Goal: Communication & Community: Answer question/provide support

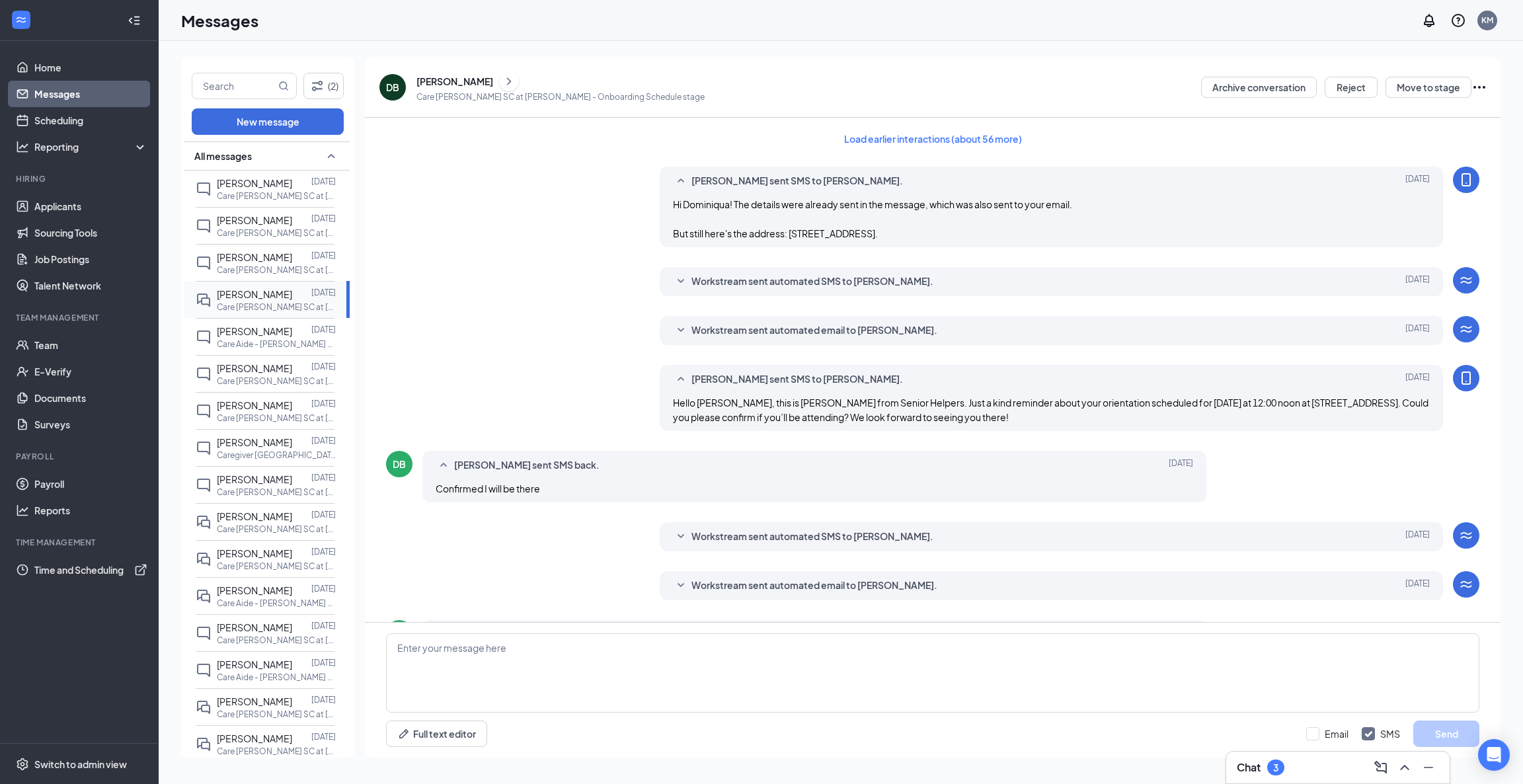
scroll to position [205, 0]
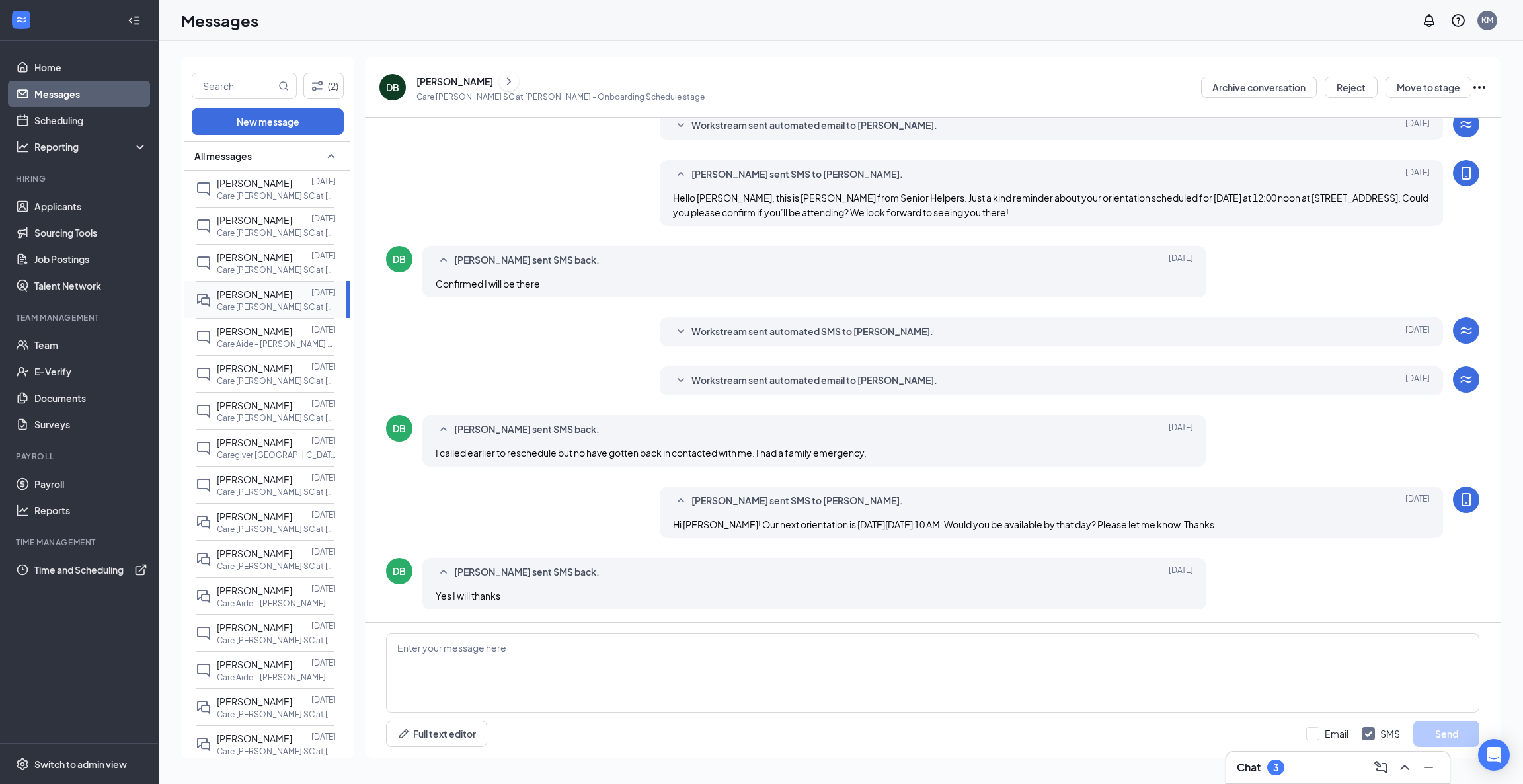
click at [261, 296] on span "[PERSON_NAME]" at bounding box center [254, 293] width 75 height 11
click at [233, 301] on div "[PERSON_NAME] [DATE] Care [PERSON_NAME] SC at [PERSON_NAME]" at bounding box center [276, 299] width 119 height 26
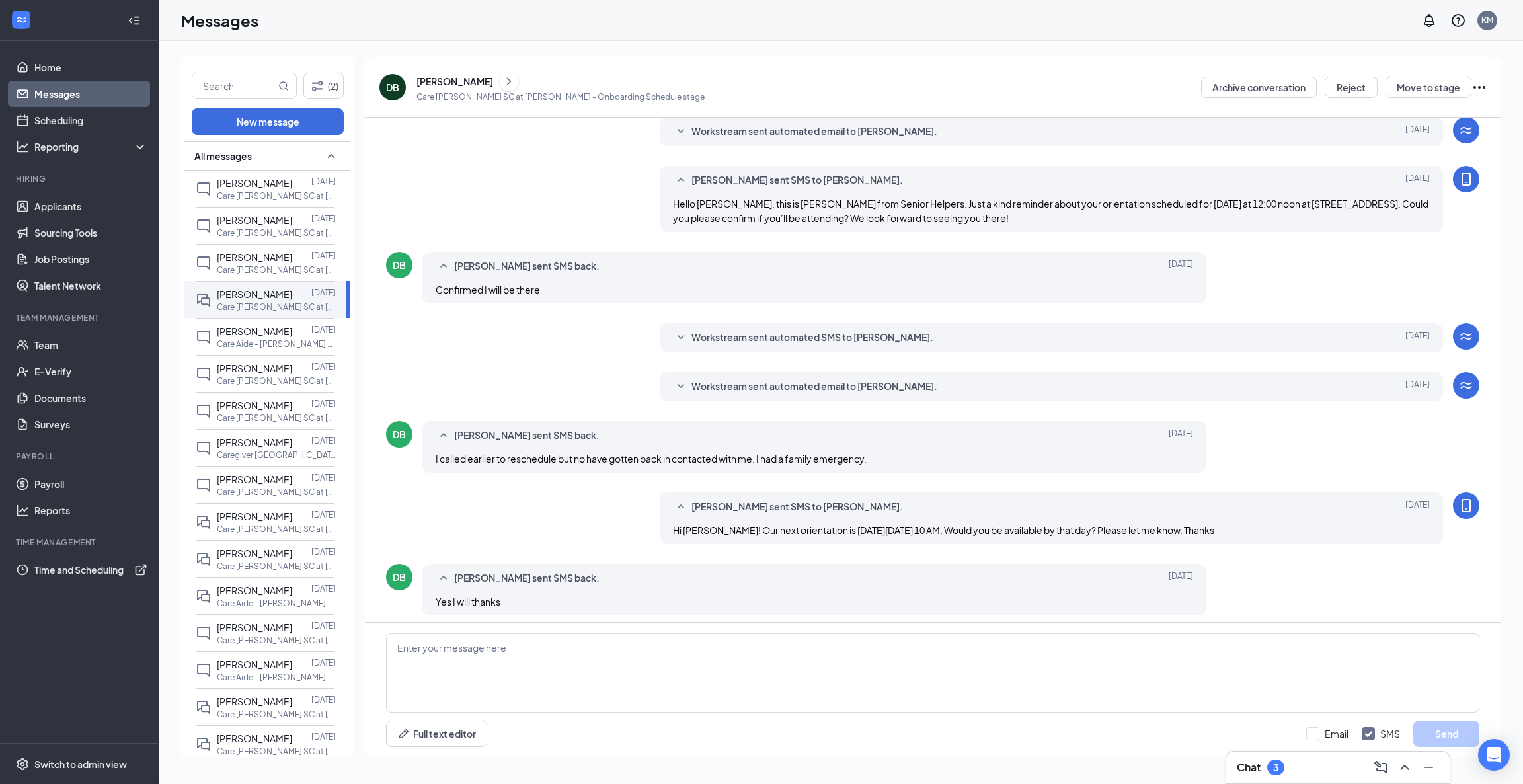
scroll to position [204, 0]
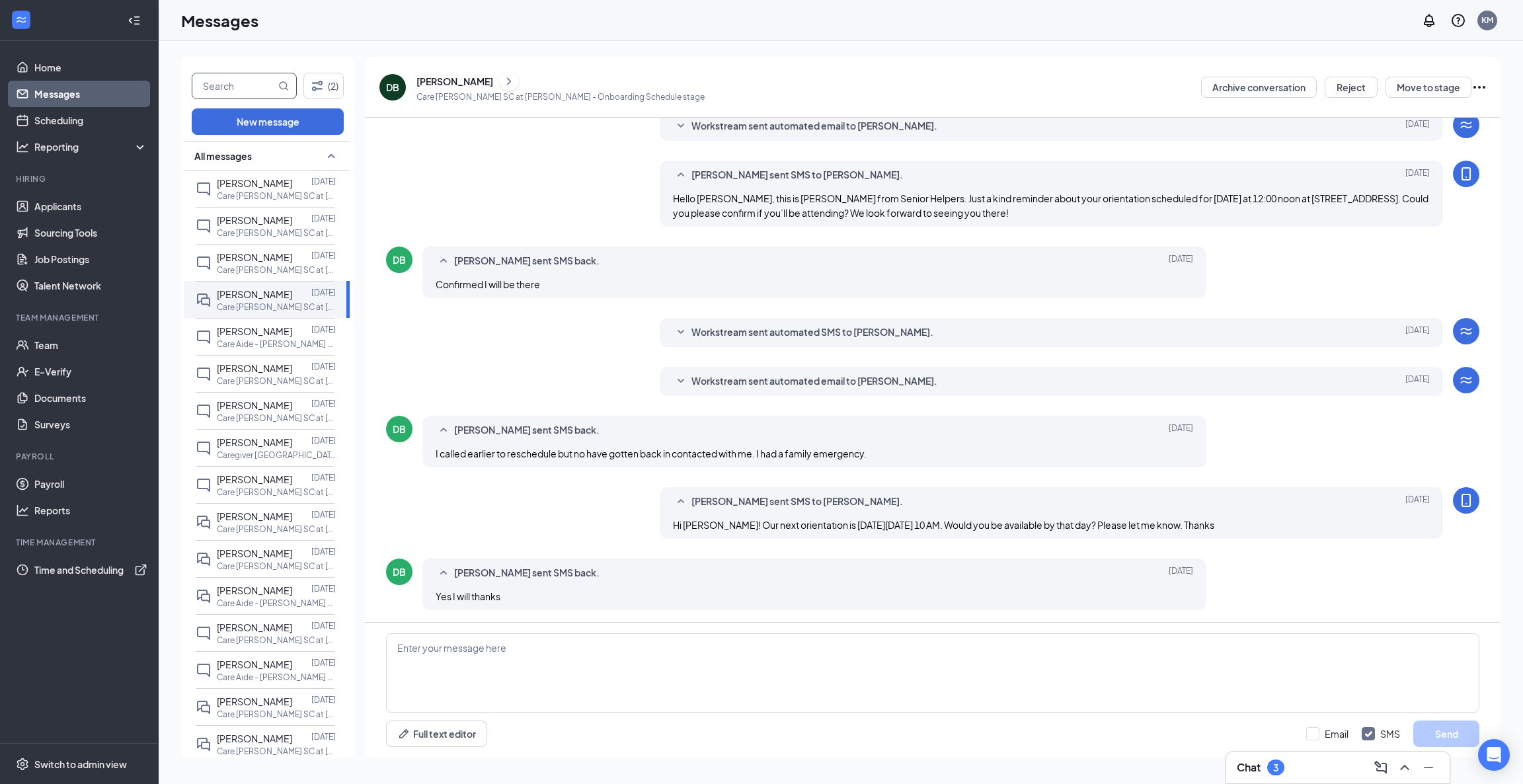
click at [248, 83] on input "text" at bounding box center [234, 86] width 83 height 25
click at [243, 91] on input "[PERSON_NAME]" at bounding box center [234, 86] width 83 height 25
drag, startPoint x: 233, startPoint y: 81, endPoint x: 192, endPoint y: 86, distance: 41.3
click at [183, 88] on div "[PERSON_NAME] (2) New message All messages [PERSON_NAME] [DATE] Care [PERSON_NA…" at bounding box center [268, 406] width 173 height 700
type input "[PERSON_NAME]"
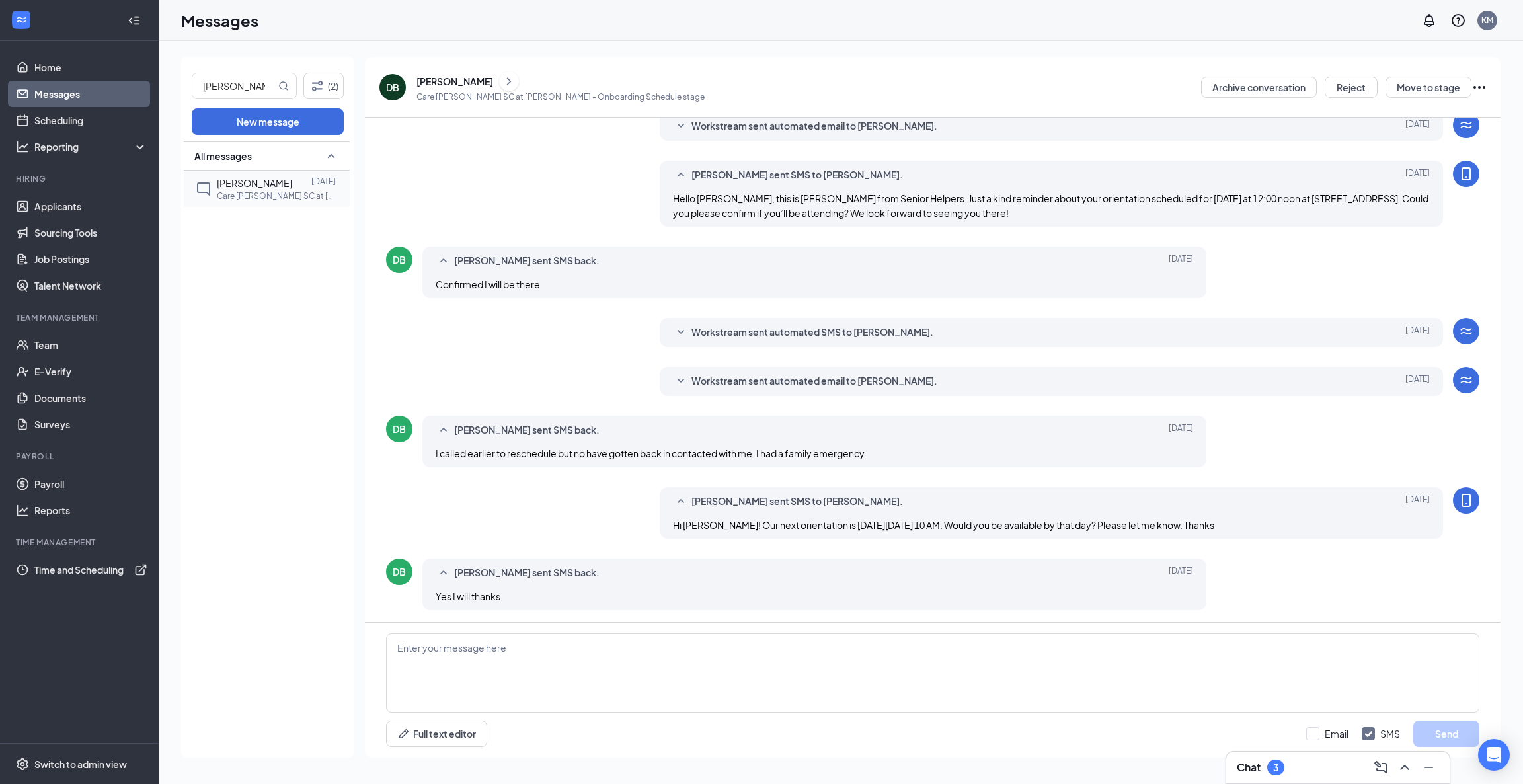
click at [237, 193] on p "Care [PERSON_NAME] SC at [PERSON_NAME]" at bounding box center [276, 196] width 119 height 11
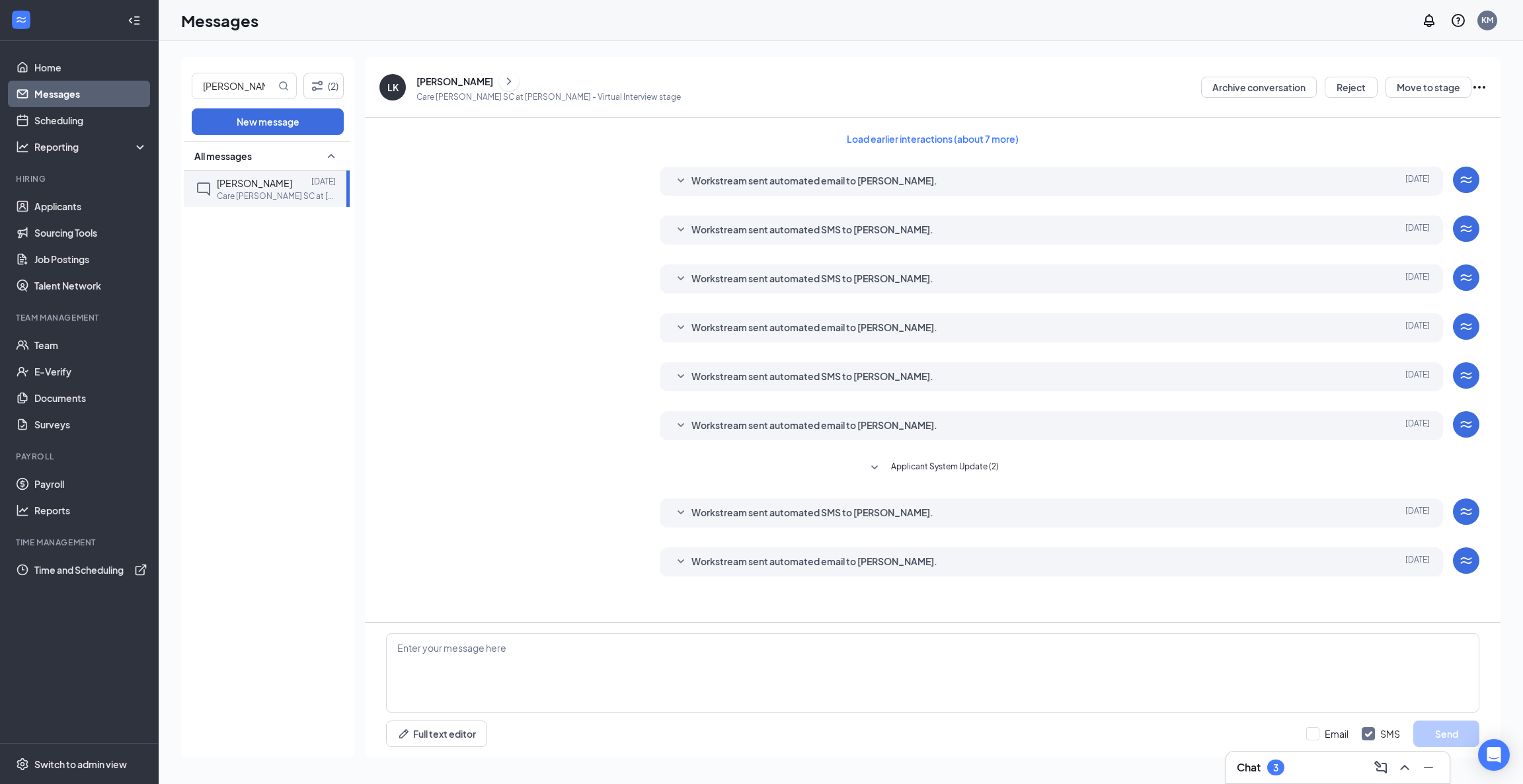
click at [682, 554] on icon "SmallChevronDown" at bounding box center [681, 562] width 16 height 16
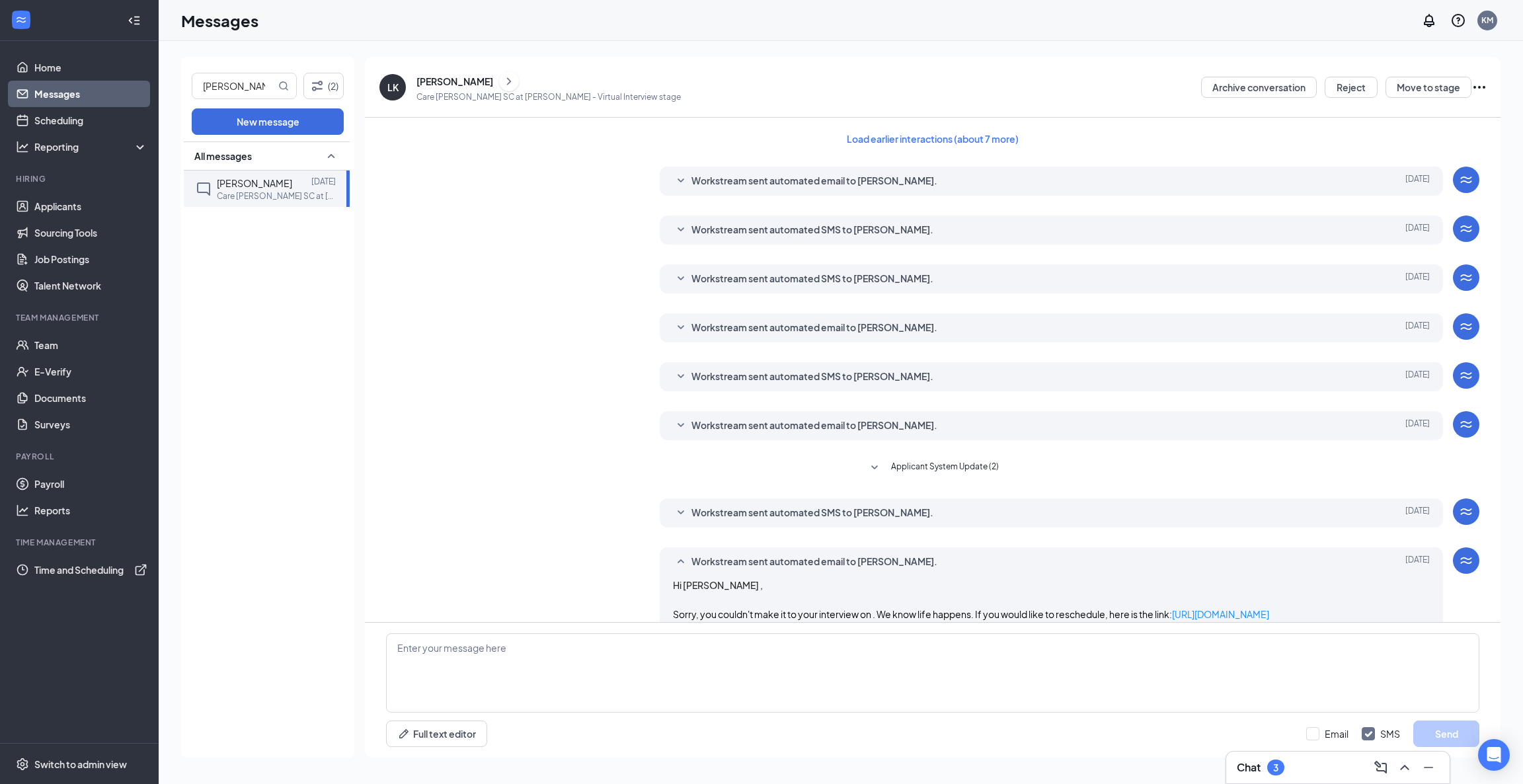
scroll to position [105, 0]
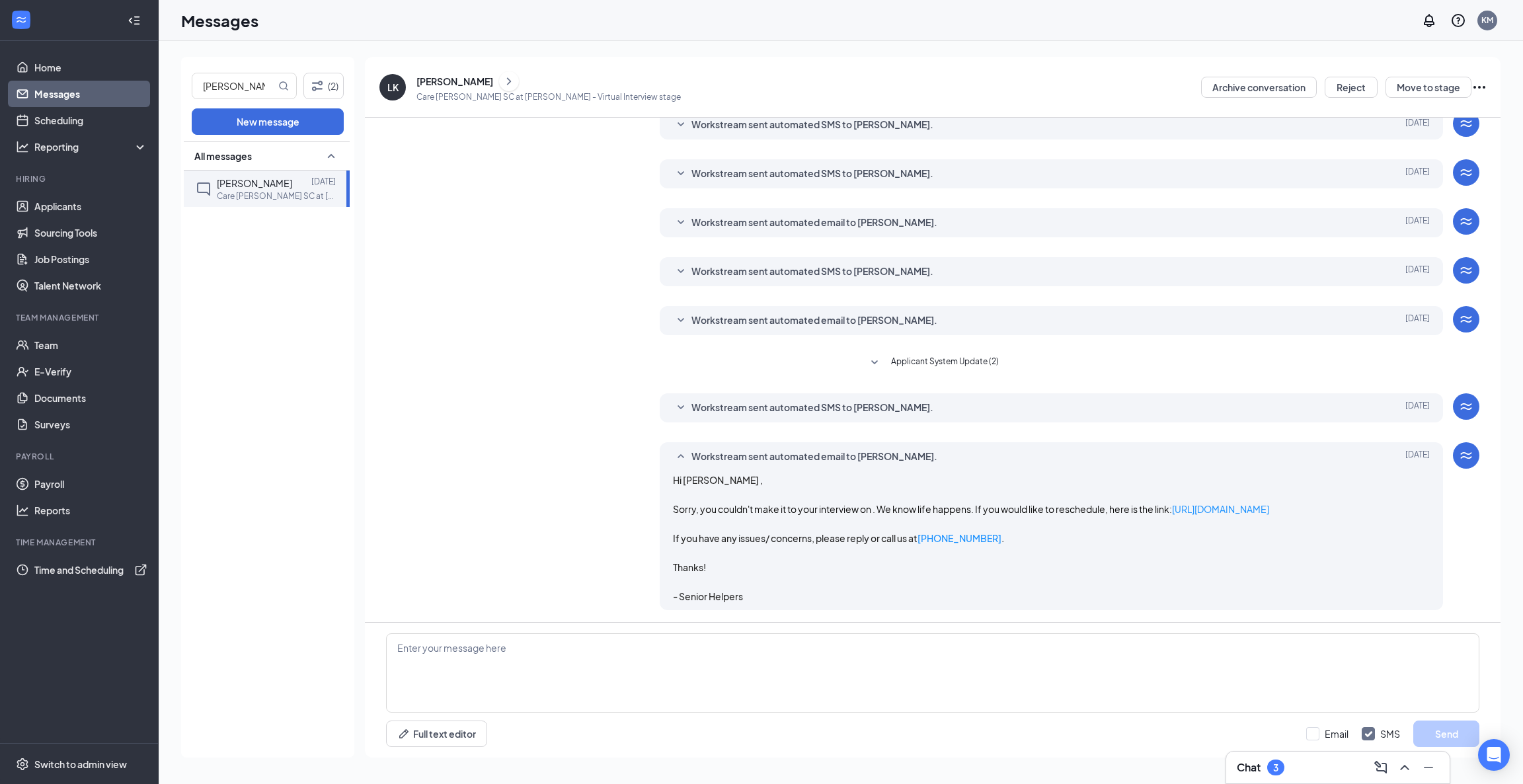
click at [667, 404] on div "Workstream sent automated SMS to [PERSON_NAME]. [DATE] Hi [PERSON_NAME], Sorry,…" at bounding box center [1052, 407] width 784 height 29
click at [673, 406] on icon "SmallChevronDown" at bounding box center [681, 408] width 16 height 16
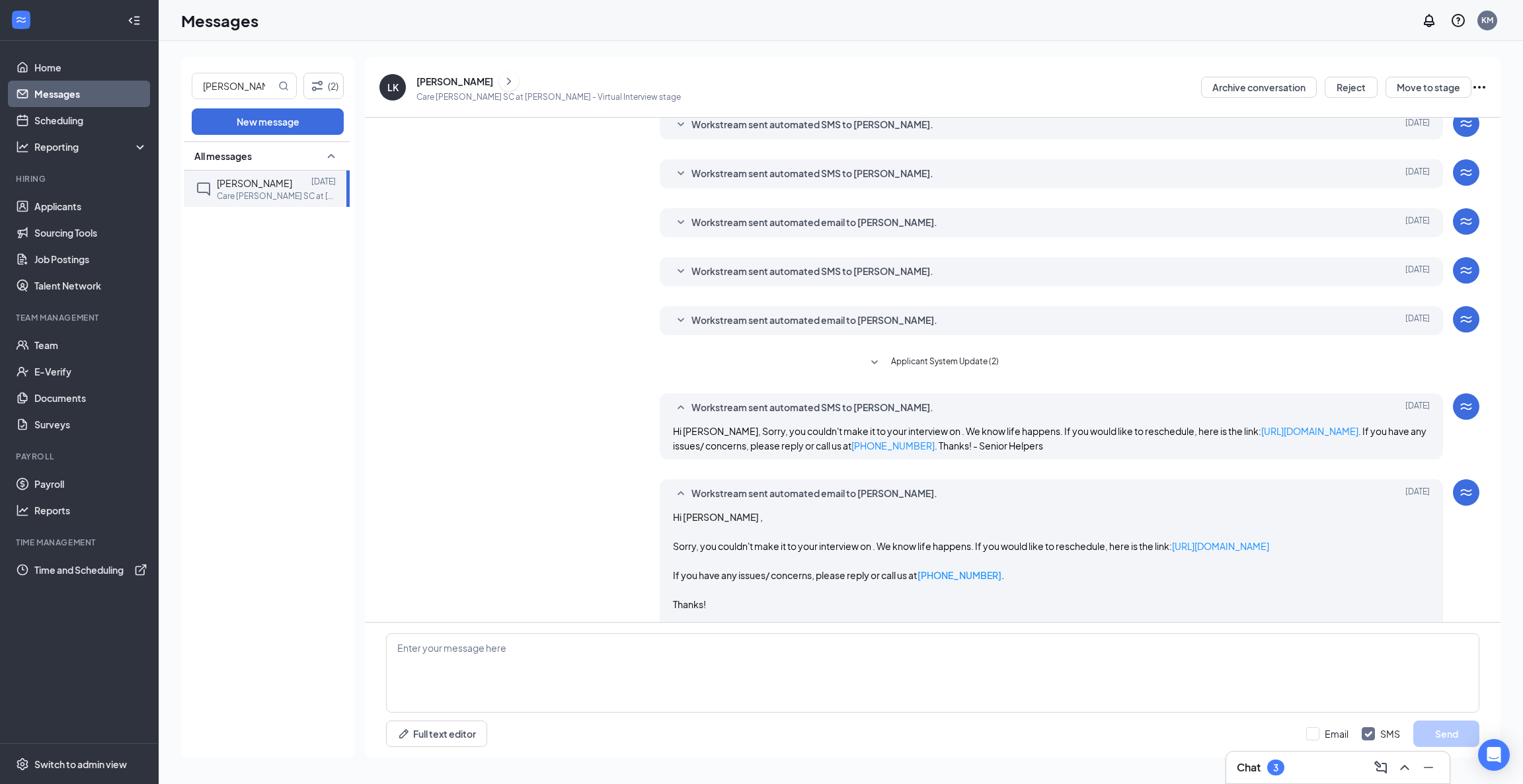
click at [673, 406] on icon "SmallChevronUp" at bounding box center [681, 408] width 16 height 16
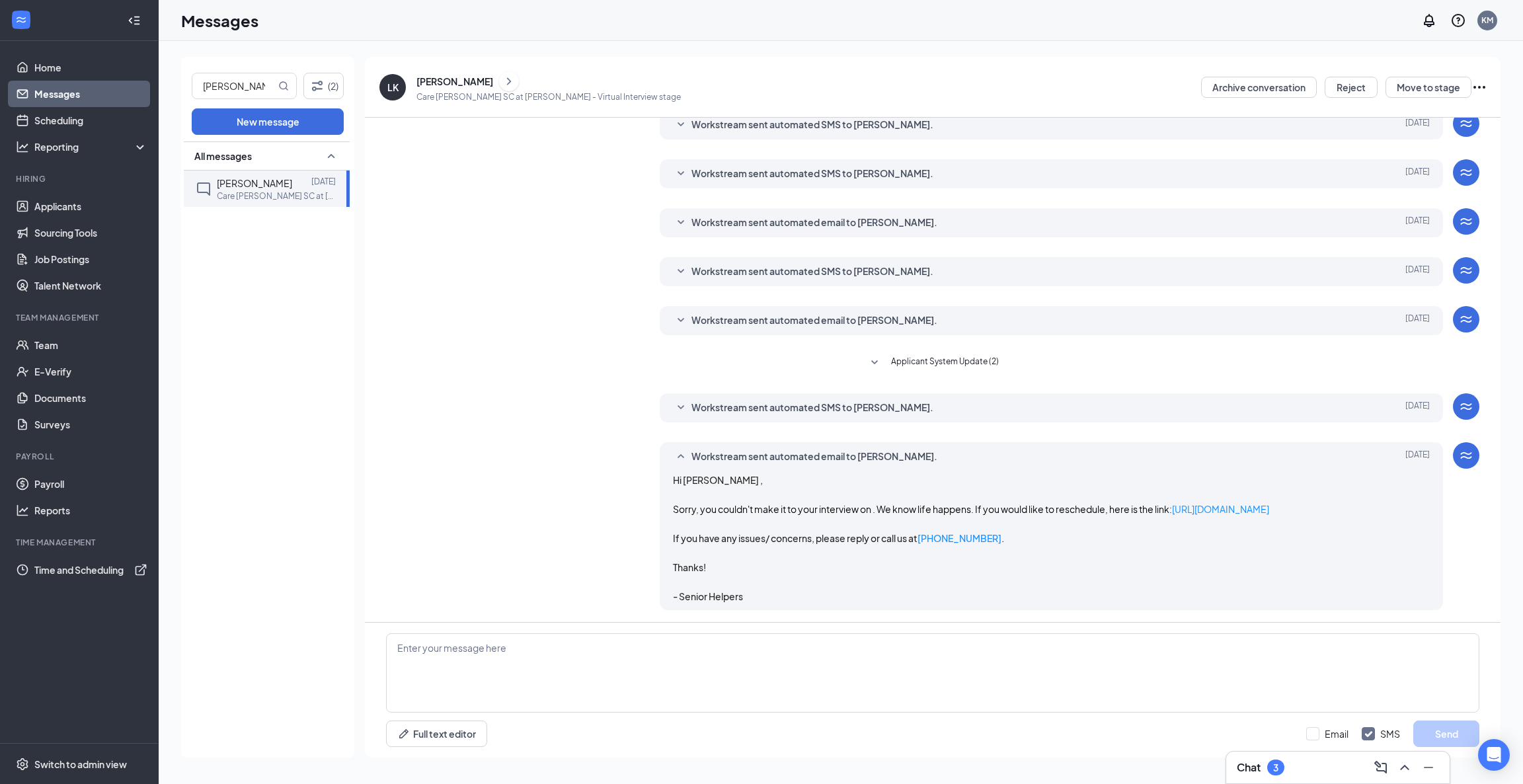
click at [893, 364] on span "Applicant System Update (2)" at bounding box center [945, 363] width 108 height 16
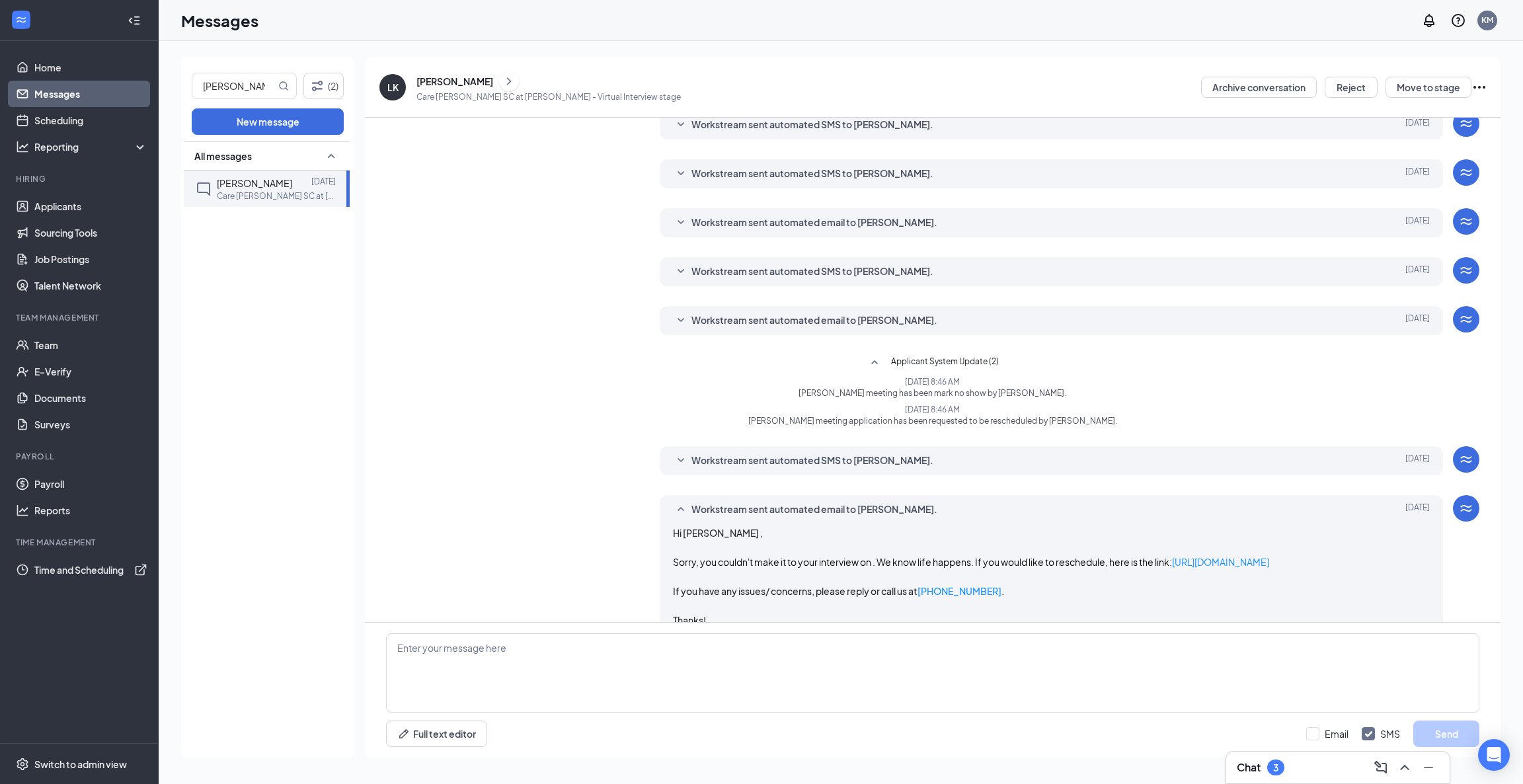
click at [893, 364] on span "Applicant System Update (2)" at bounding box center [945, 363] width 108 height 16
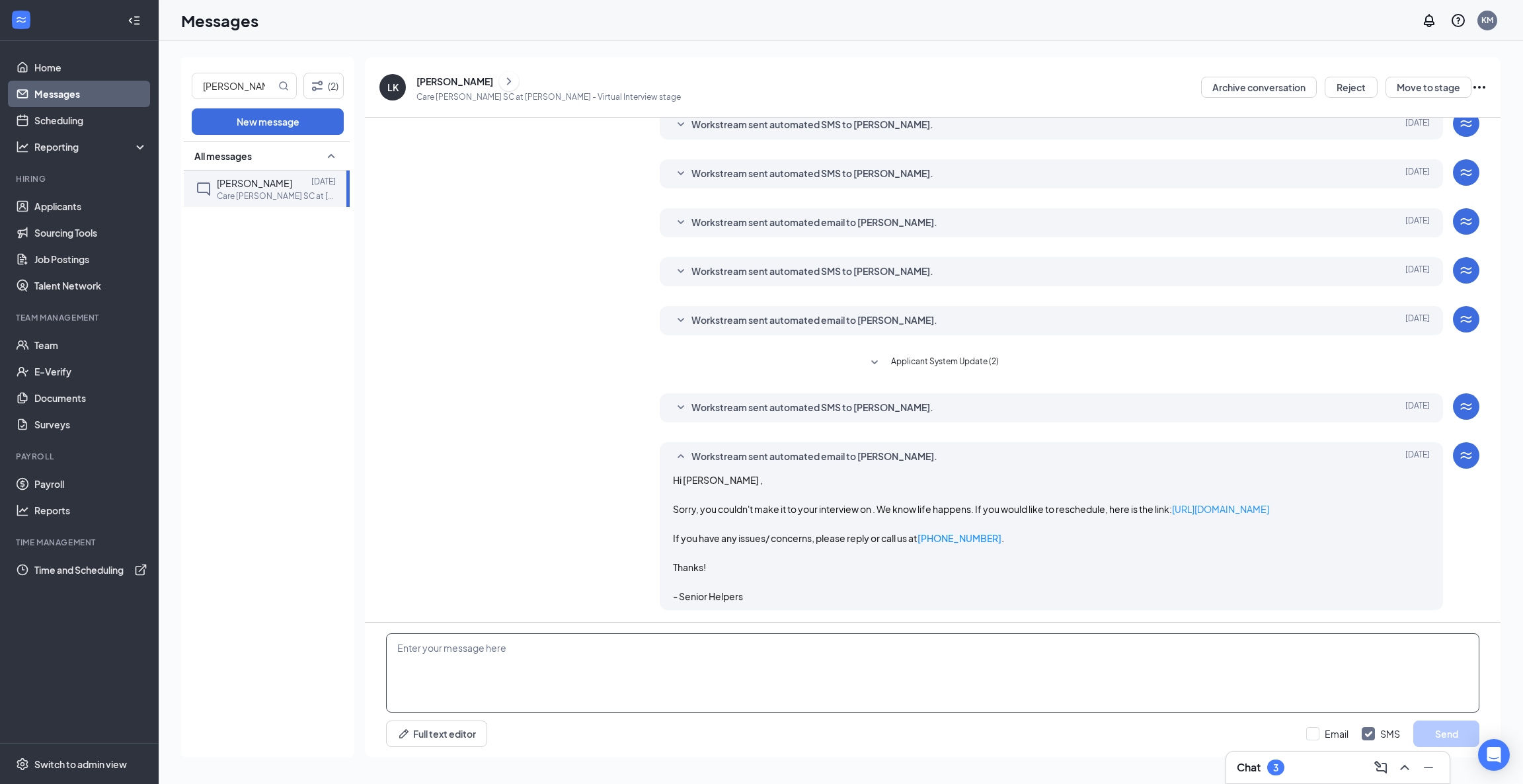
click at [650, 700] on textarea at bounding box center [932, 673] width 1093 height 79
drag, startPoint x: 626, startPoint y: 649, endPoint x: 728, endPoint y: 651, distance: 102.0
click at [728, 651] on textarea "Hello, [PERSON_NAME]. We were supposed to interview you [DATE]," at bounding box center [932, 673] width 1093 height 79
click at [764, 653] on textarea "Hello, [PERSON_NAME]. We were supposed to interview you [DATE] but you didn't s…" at bounding box center [932, 673] width 1093 height 79
click at [685, 644] on textarea "Hello, [PERSON_NAME]. We were supposed to interview you [DATE] but you didn't s…" at bounding box center [932, 673] width 1093 height 79
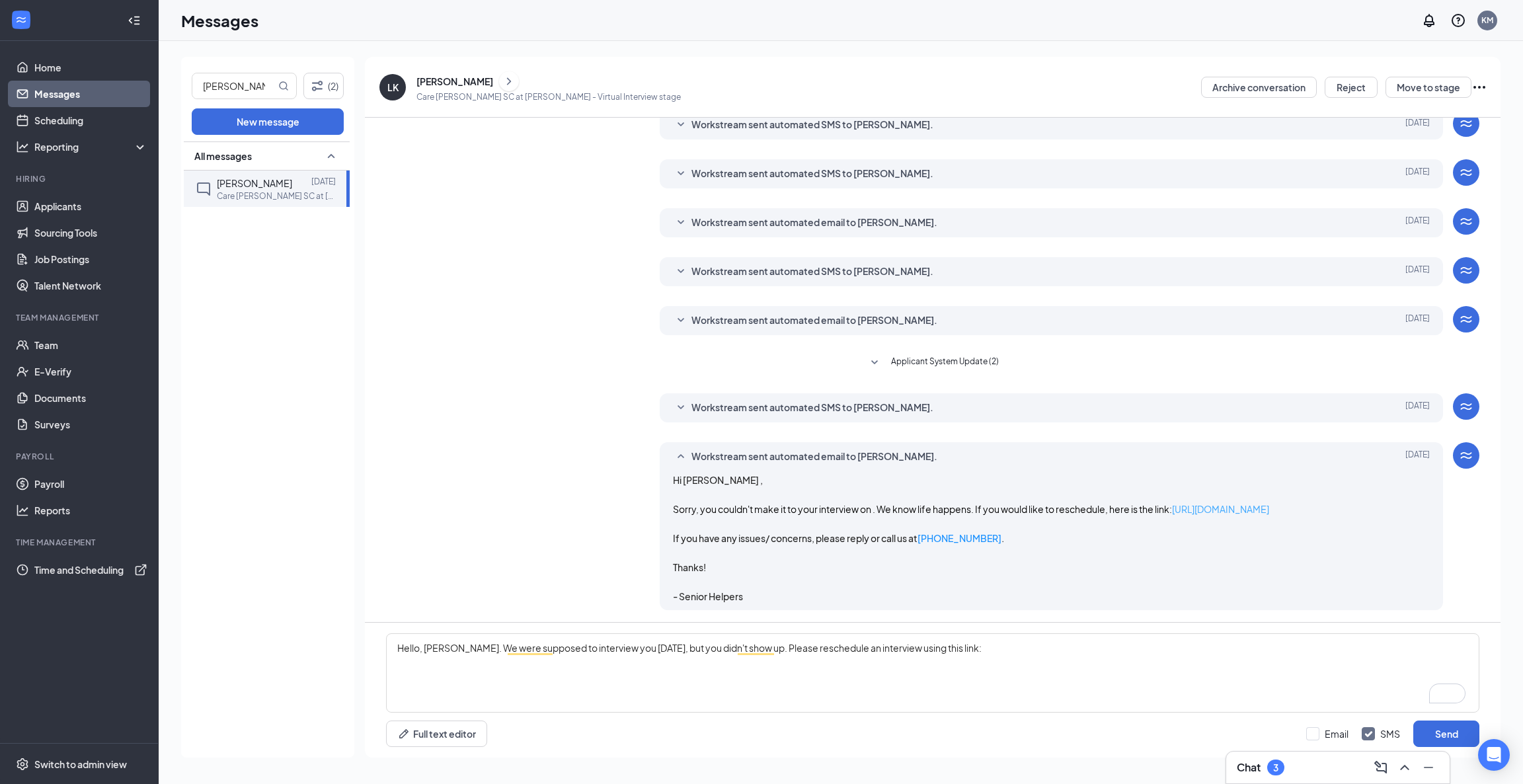
drag, startPoint x: 1293, startPoint y: 509, endPoint x: 1174, endPoint y: 508, distance: 119.0
click at [1174, 508] on p "Sorry, you couldn't make it to your interview on . We know life happens. If you…" at bounding box center [1052, 509] width 758 height 14
copy link "[URL][DOMAIN_NAME]"
click at [1046, 654] on textarea "Hello, [PERSON_NAME]. We were supposed to interview you [DATE], but you didn't …" at bounding box center [932, 673] width 1093 height 79
paste textarea "[URL][DOMAIN_NAME]"
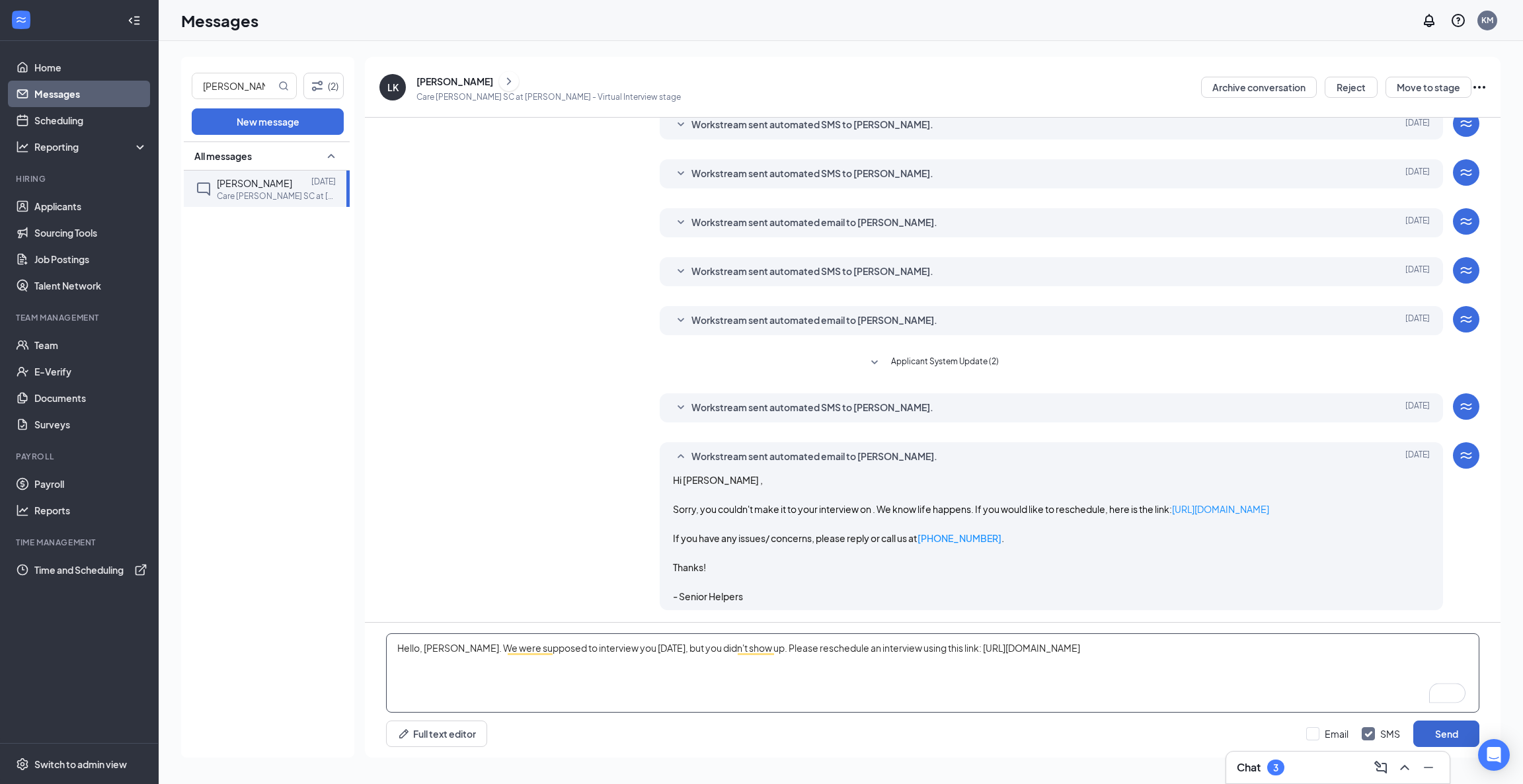
type textarea "Hello, [PERSON_NAME]. We were supposed to interview you [DATE], but you didn't …"
click at [1442, 732] on button "Send" at bounding box center [1445, 734] width 66 height 26
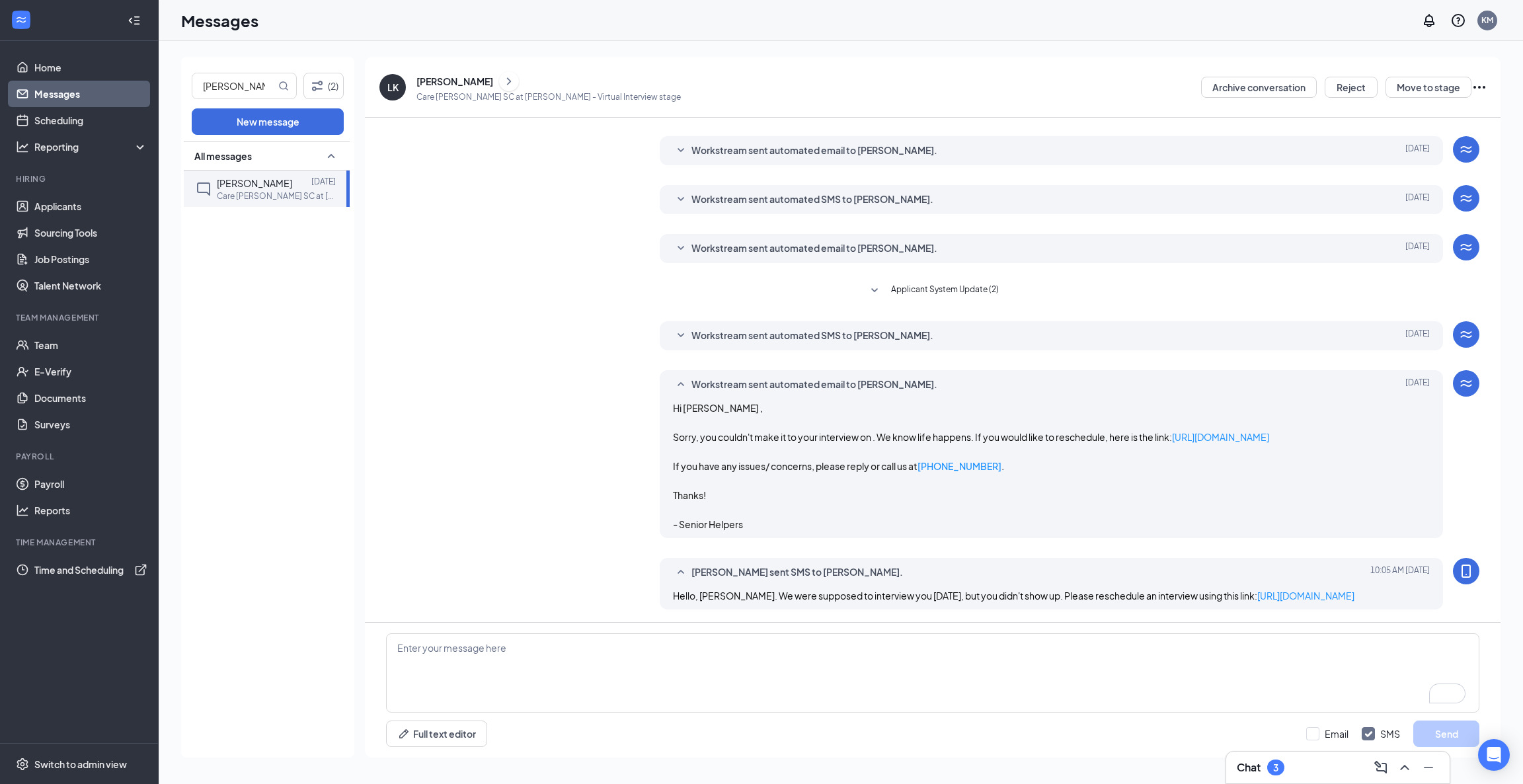
click at [677, 335] on icon "SmallChevronDown" at bounding box center [680, 335] width 6 height 4
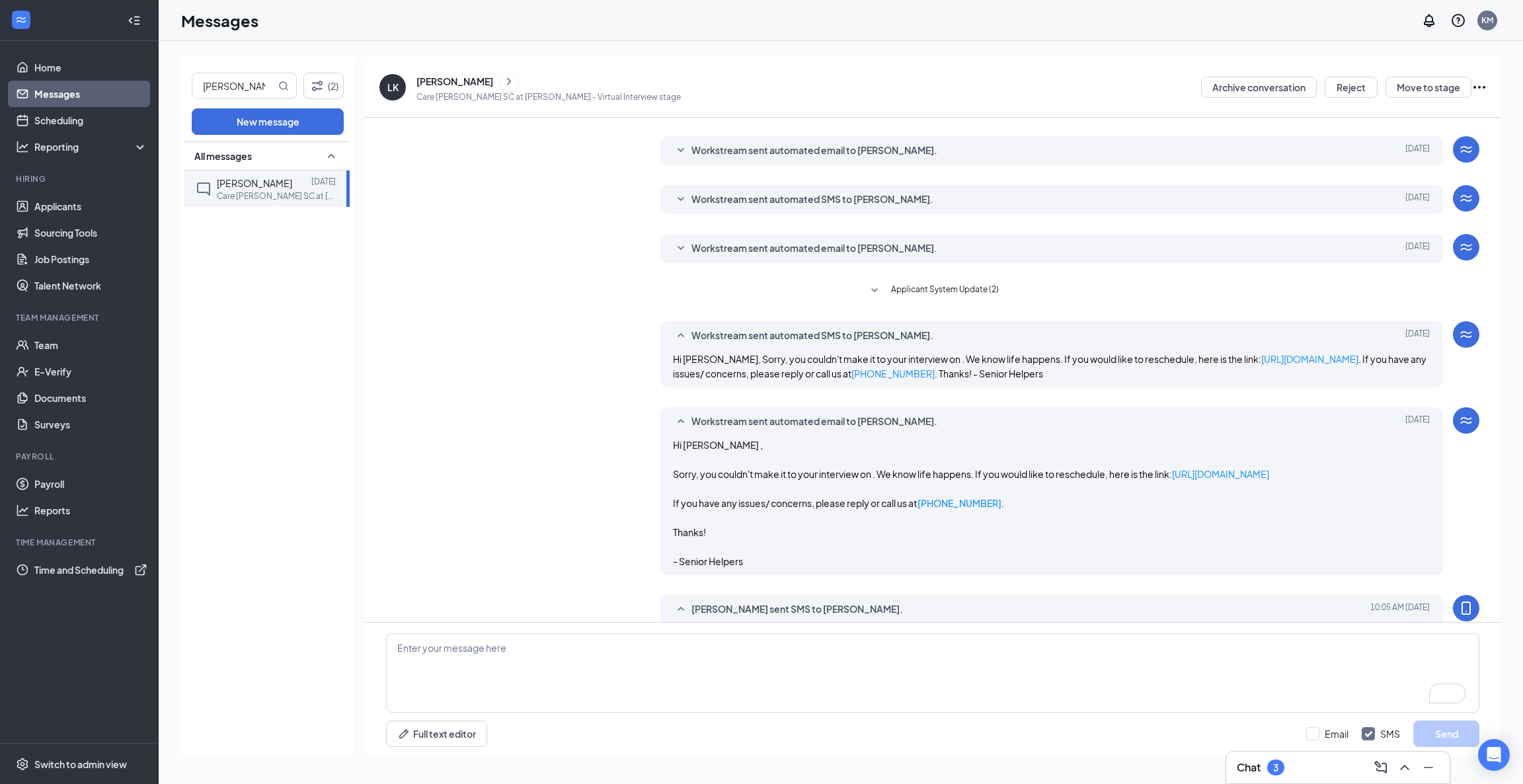
click at [676, 335] on icon "SmallChevronUp" at bounding box center [681, 335] width 16 height 16
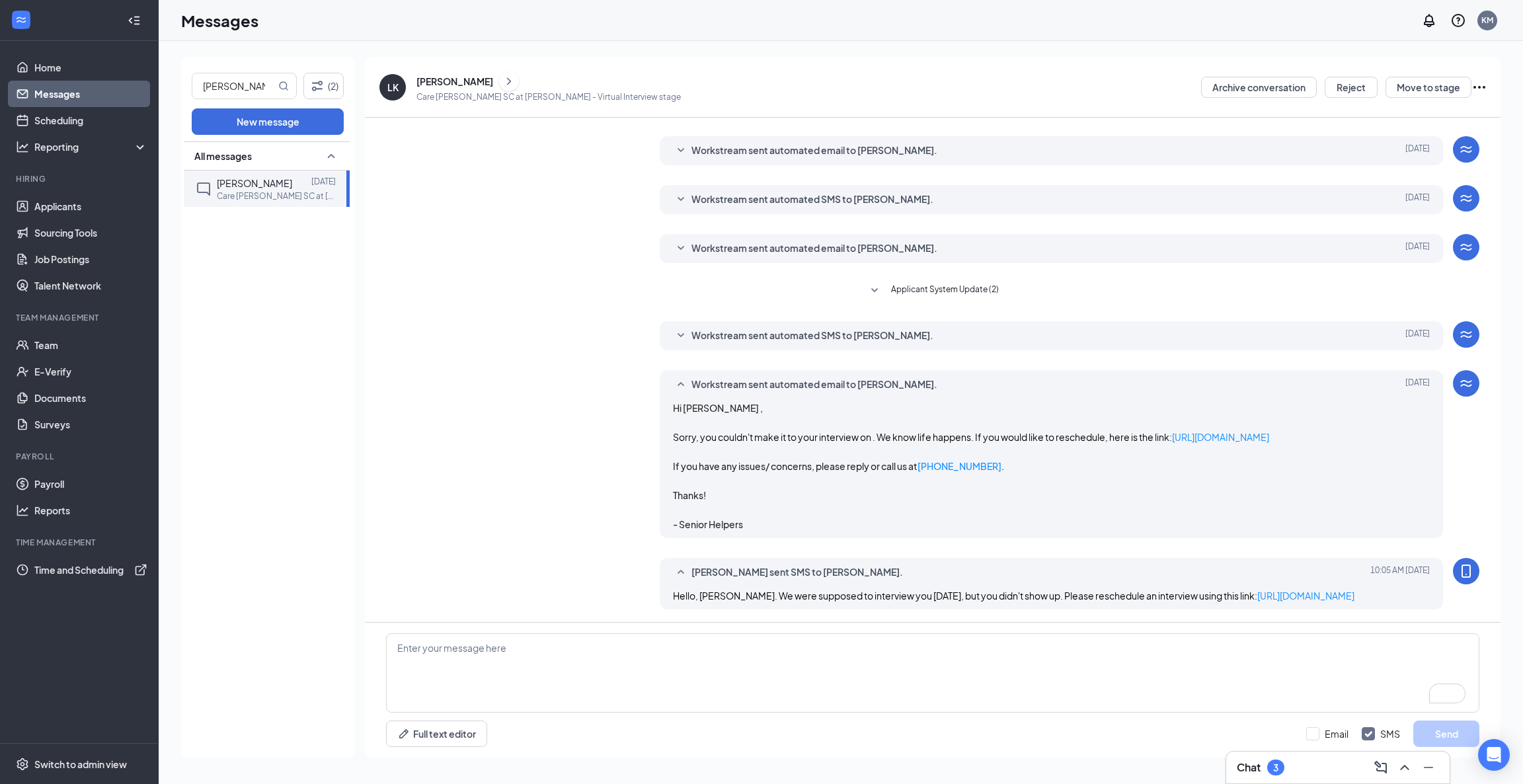
click at [423, 79] on div "[PERSON_NAME]" at bounding box center [455, 81] width 77 height 13
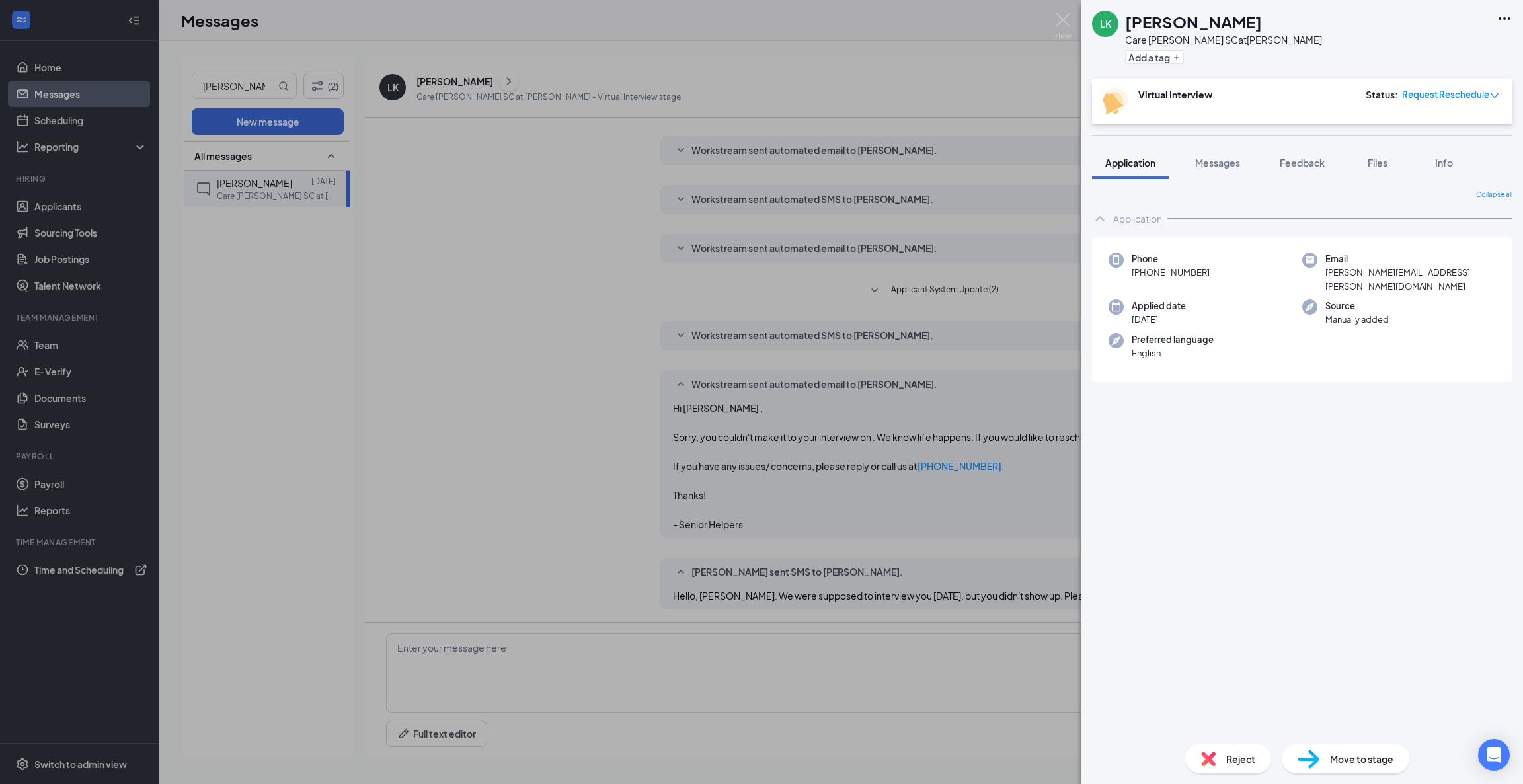
drag, startPoint x: 633, startPoint y: 462, endPoint x: 639, endPoint y: 454, distance: 10.0
click at [633, 462] on div "LK [PERSON_NAME] Care [PERSON_NAME] SC at [PERSON_NAME] Add a tag Virtual Inter…" at bounding box center [761, 392] width 1523 height 784
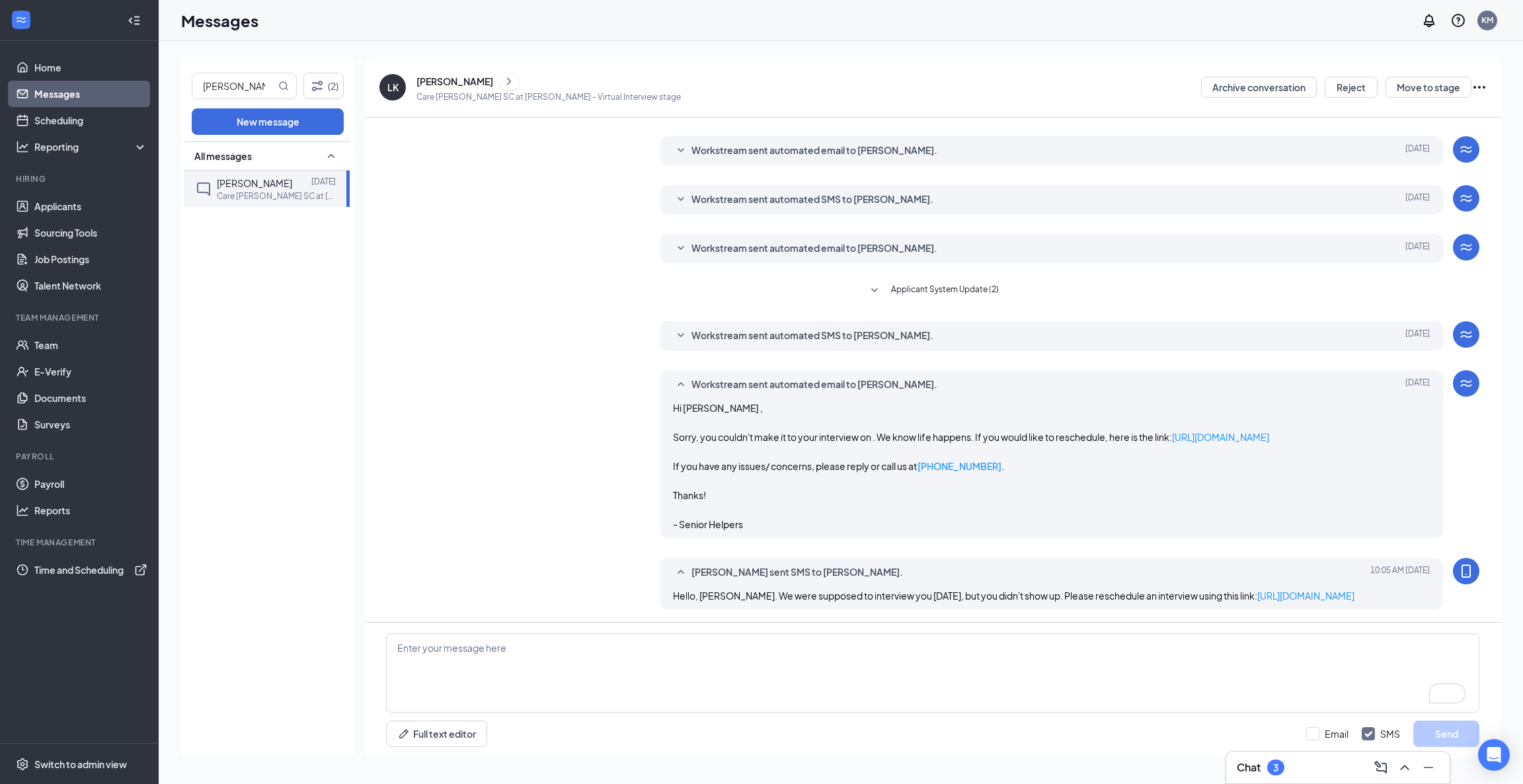
click at [418, 78] on div "[PERSON_NAME]" at bounding box center [455, 81] width 77 height 13
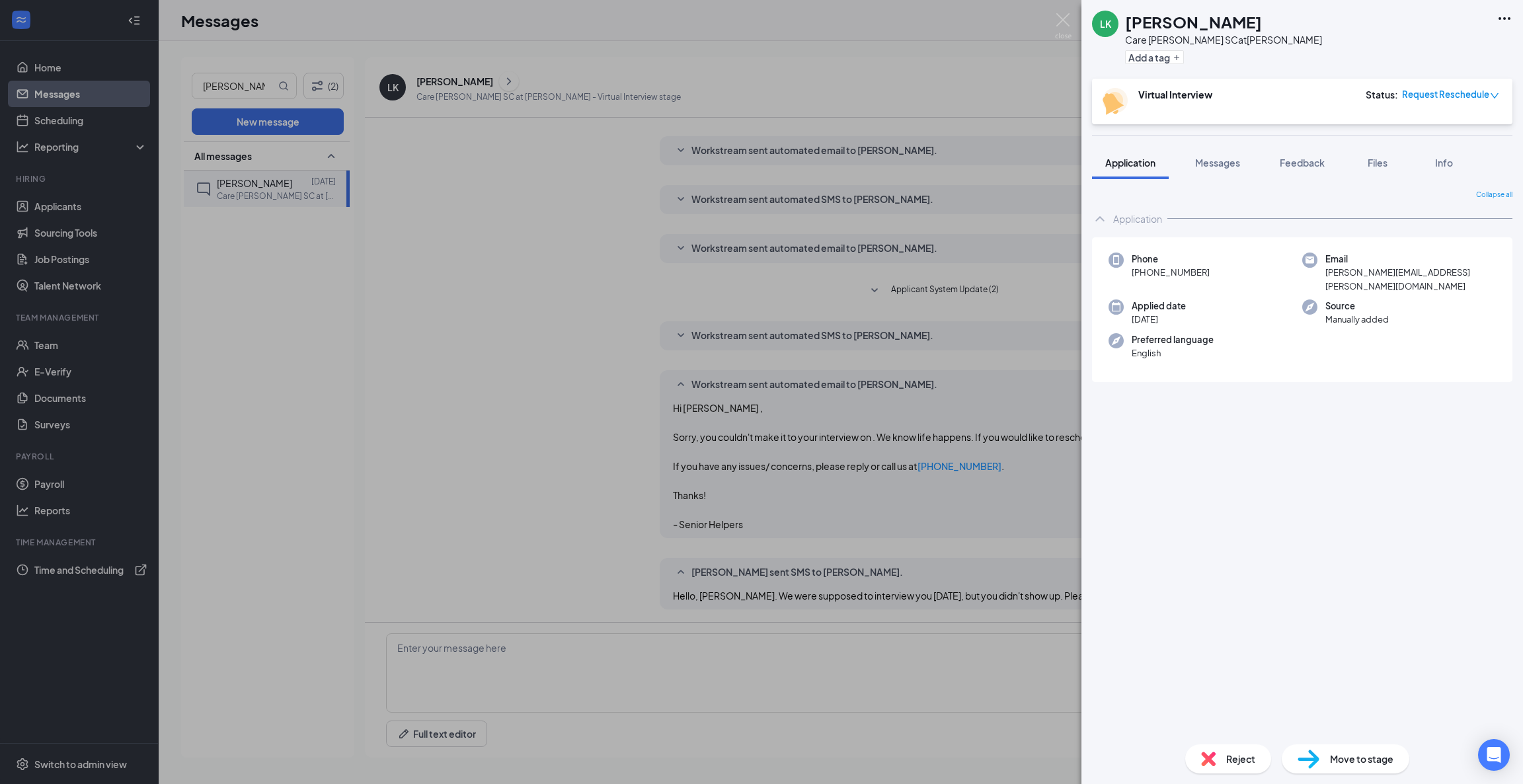
click at [471, 427] on div "LK [PERSON_NAME] Care [PERSON_NAME] SC at [PERSON_NAME] Add a tag Virtual Inter…" at bounding box center [761, 392] width 1523 height 784
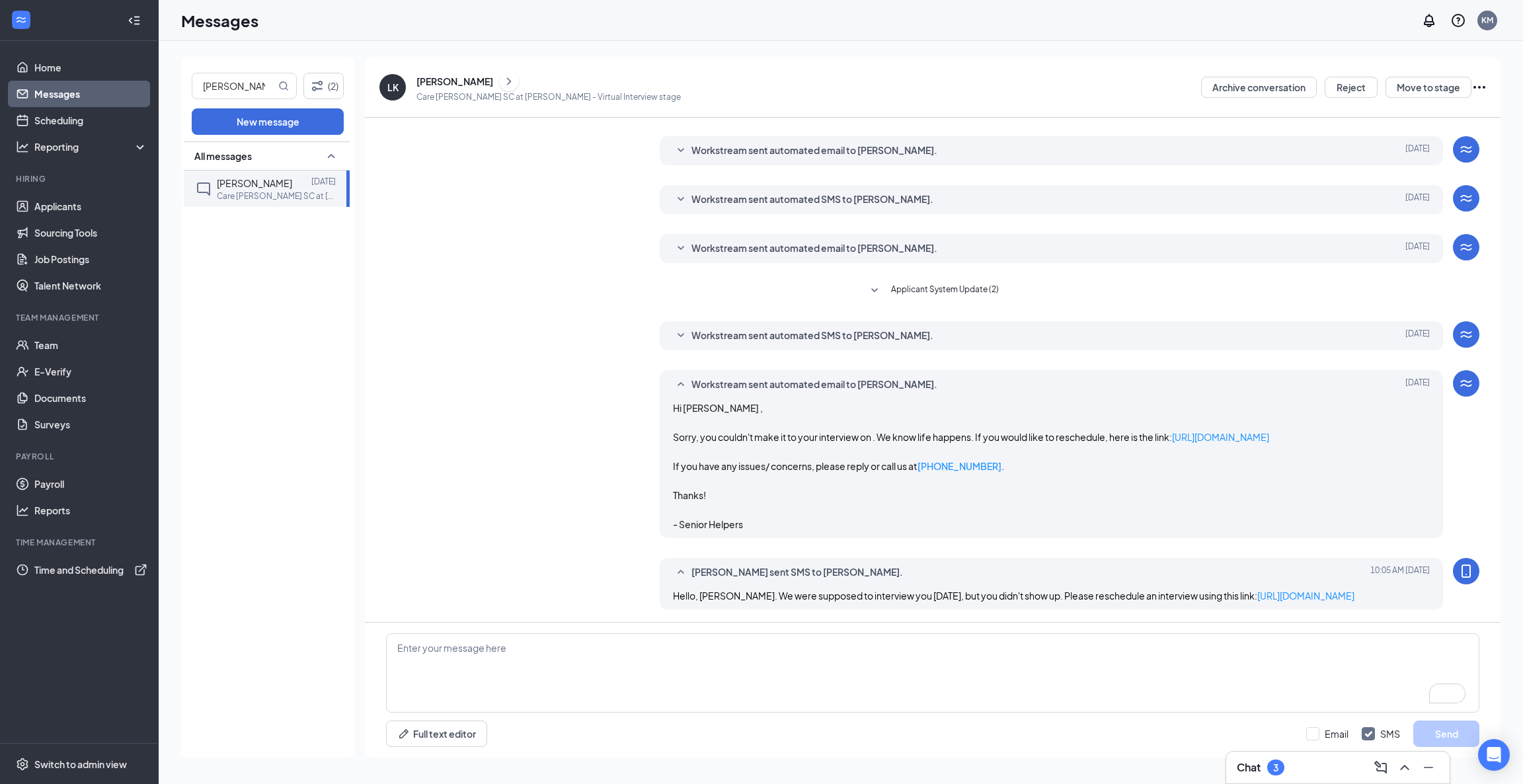
click at [419, 81] on div "[PERSON_NAME]" at bounding box center [455, 81] width 77 height 13
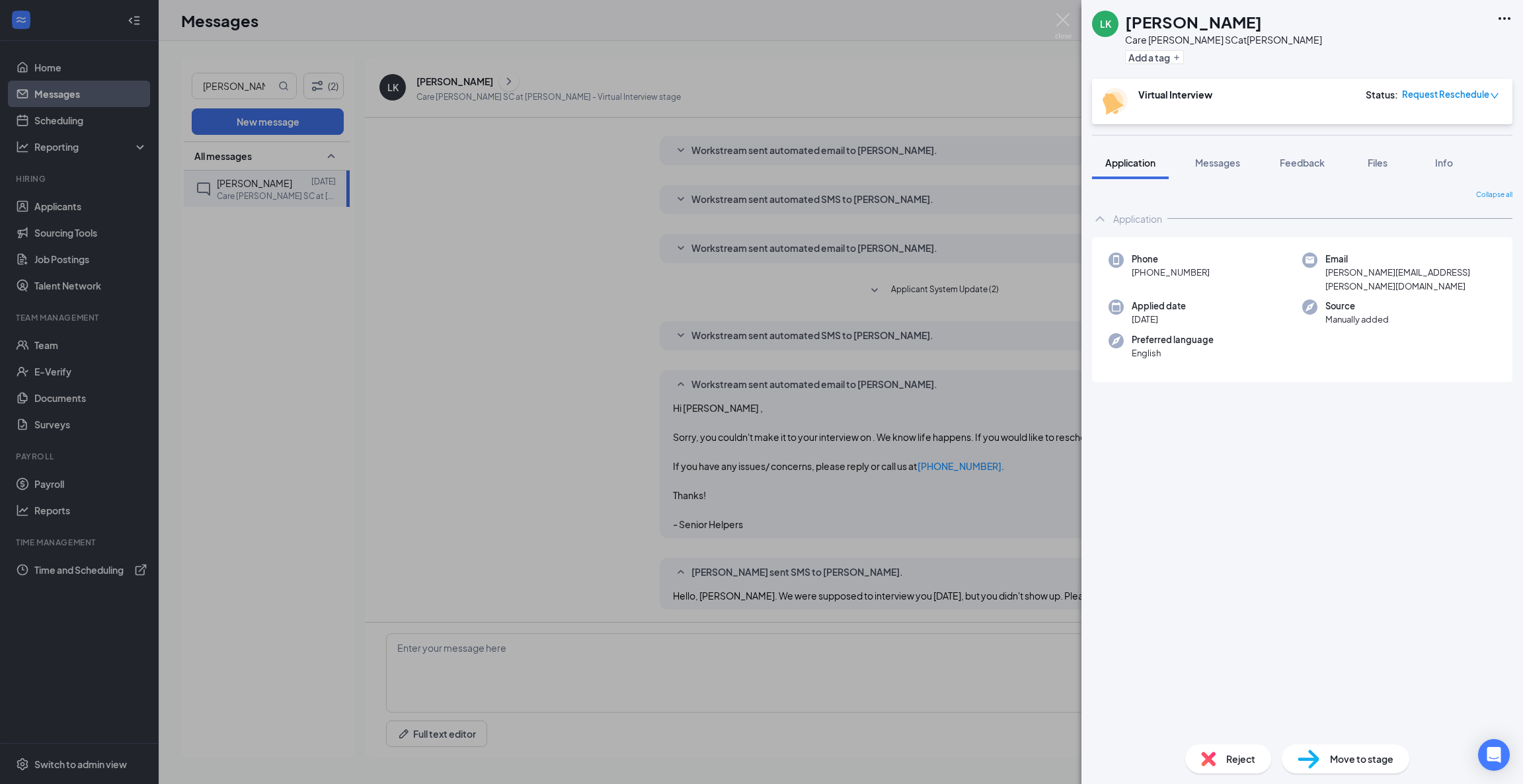
click at [588, 471] on div "LK [PERSON_NAME] Care [PERSON_NAME] SC at [PERSON_NAME] Add a tag Virtual Inter…" at bounding box center [761, 392] width 1523 height 784
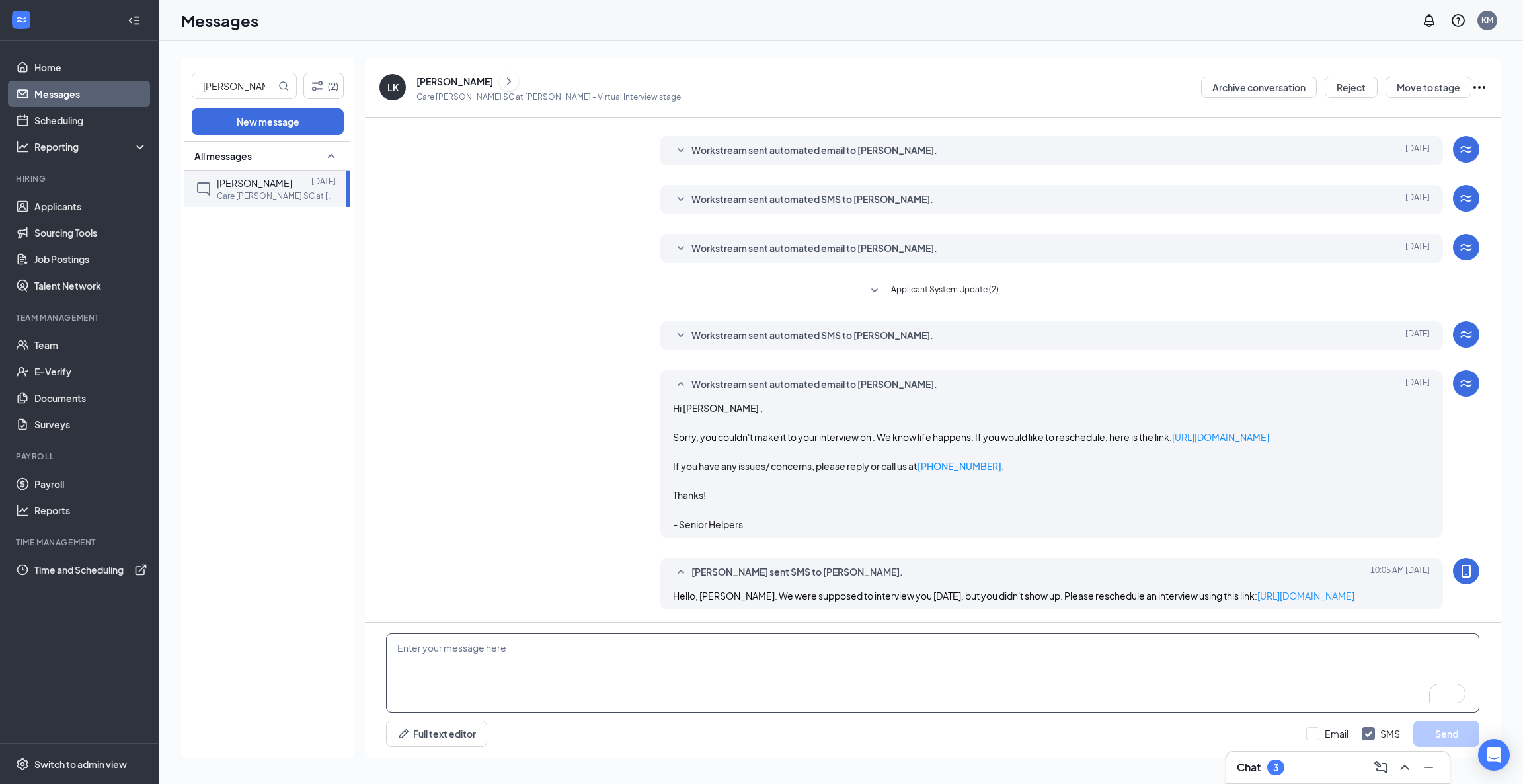
click at [788, 697] on textarea "To enrich screen reader interactions, please activate Accessibility in Grammarl…" at bounding box center [932, 673] width 1093 height 79
click at [489, 648] on textarea "Also, may I ask your wmail address please?" at bounding box center [932, 673] width 1093 height 79
click at [498, 648] on textarea "Also, may I ask your what's your email address please?" at bounding box center [932, 673] width 1093 height 79
click at [491, 651] on textarea "Also, may I ask your what's your email address please?" at bounding box center [932, 673] width 1093 height 79
click at [469, 649] on textarea "Also, may I ask your what your email address please?" at bounding box center [932, 673] width 1093 height 79
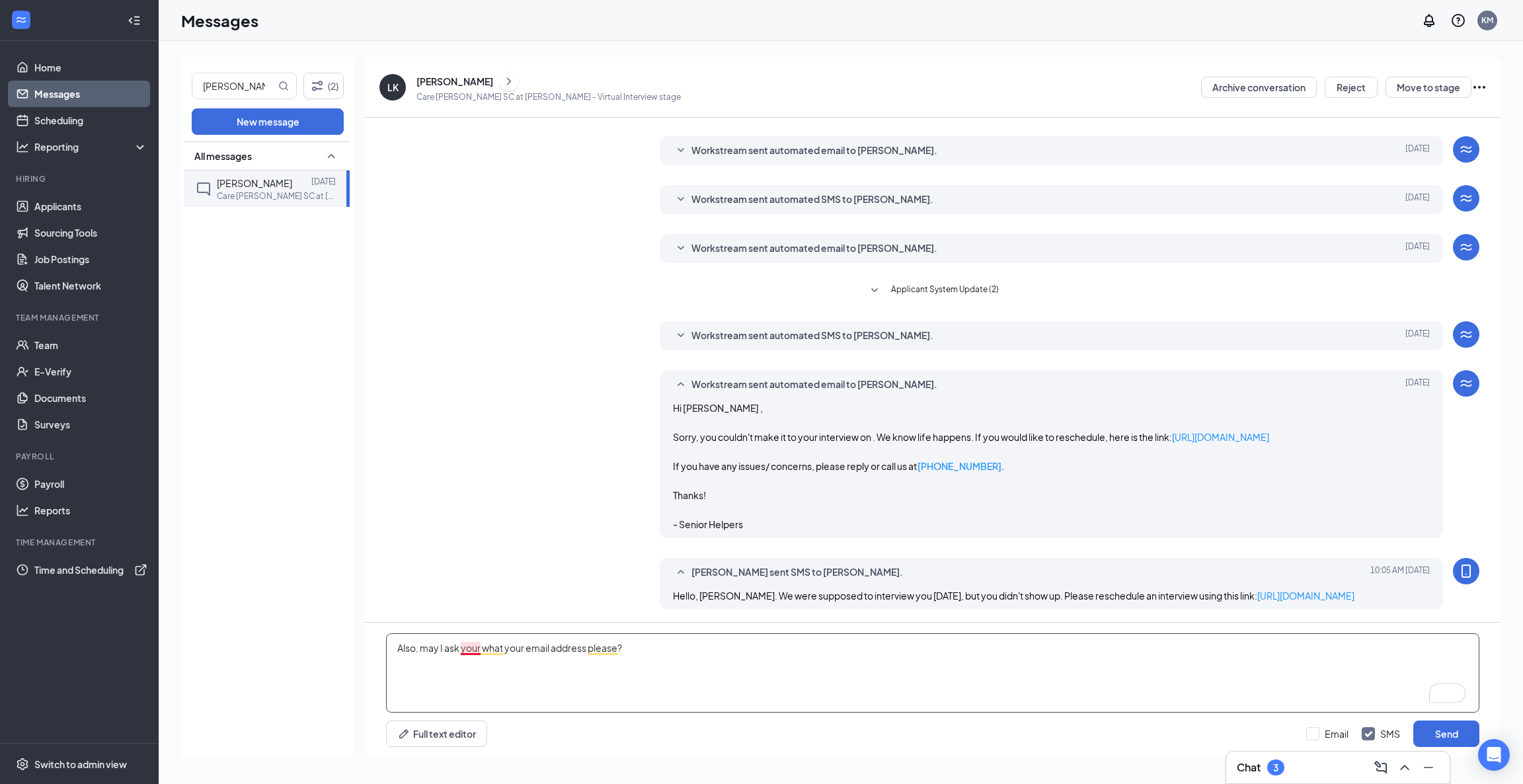
click at [474, 645] on textarea "Also, may I ask your what your email address please?" at bounding box center [932, 673] width 1093 height 79
click at [485, 645] on textarea "Also, may I ask what your email address please?" at bounding box center [932, 673] width 1093 height 79
click at [691, 644] on textarea "Also, may I ask what's your email address please?" at bounding box center [932, 673] width 1093 height 79
click at [471, 649] on textarea "Also, may I ask what's your email address please?" at bounding box center [932, 673] width 1093 height 79
click at [692, 650] on textarea "Also, may I ask what your email address please?" at bounding box center [932, 673] width 1093 height 79
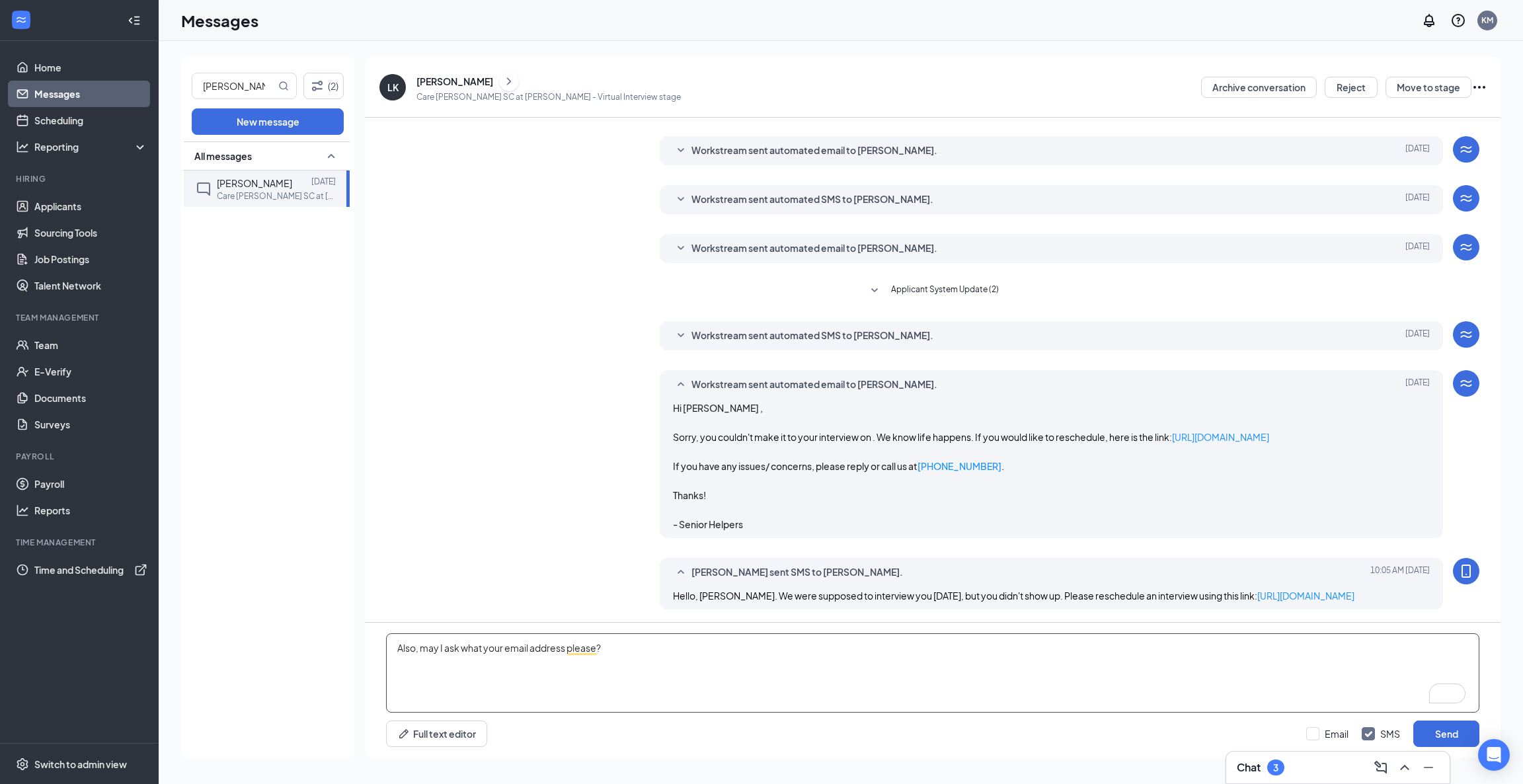
click at [664, 649] on textarea "Also, may I ask what your email address please?" at bounding box center [932, 673] width 1093 height 79
click at [589, 646] on textarea "Also, may I ask what your email address please?" at bounding box center [932, 673] width 1093 height 79
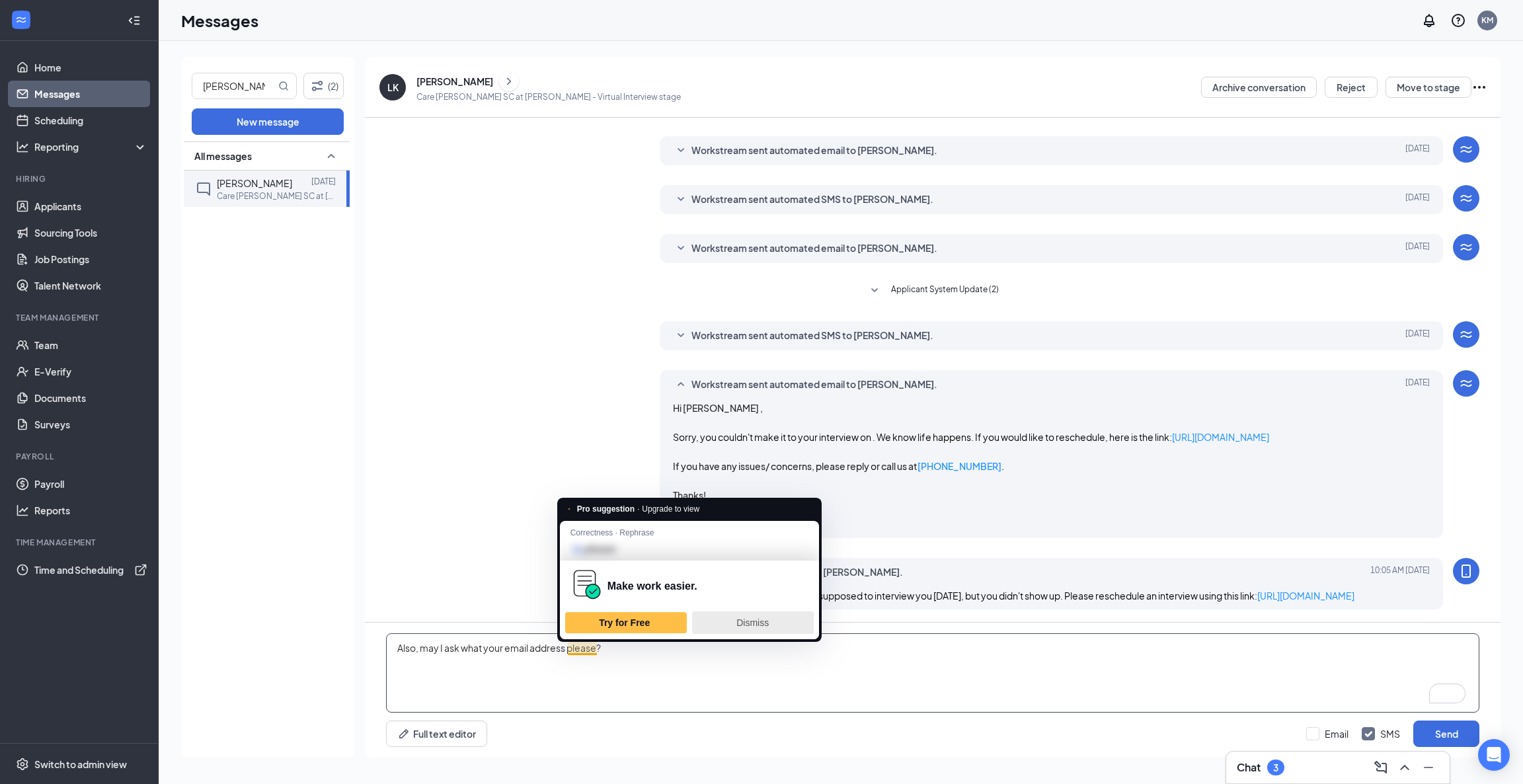
click at [756, 625] on span "Dismiss" at bounding box center [752, 622] width 33 height 11
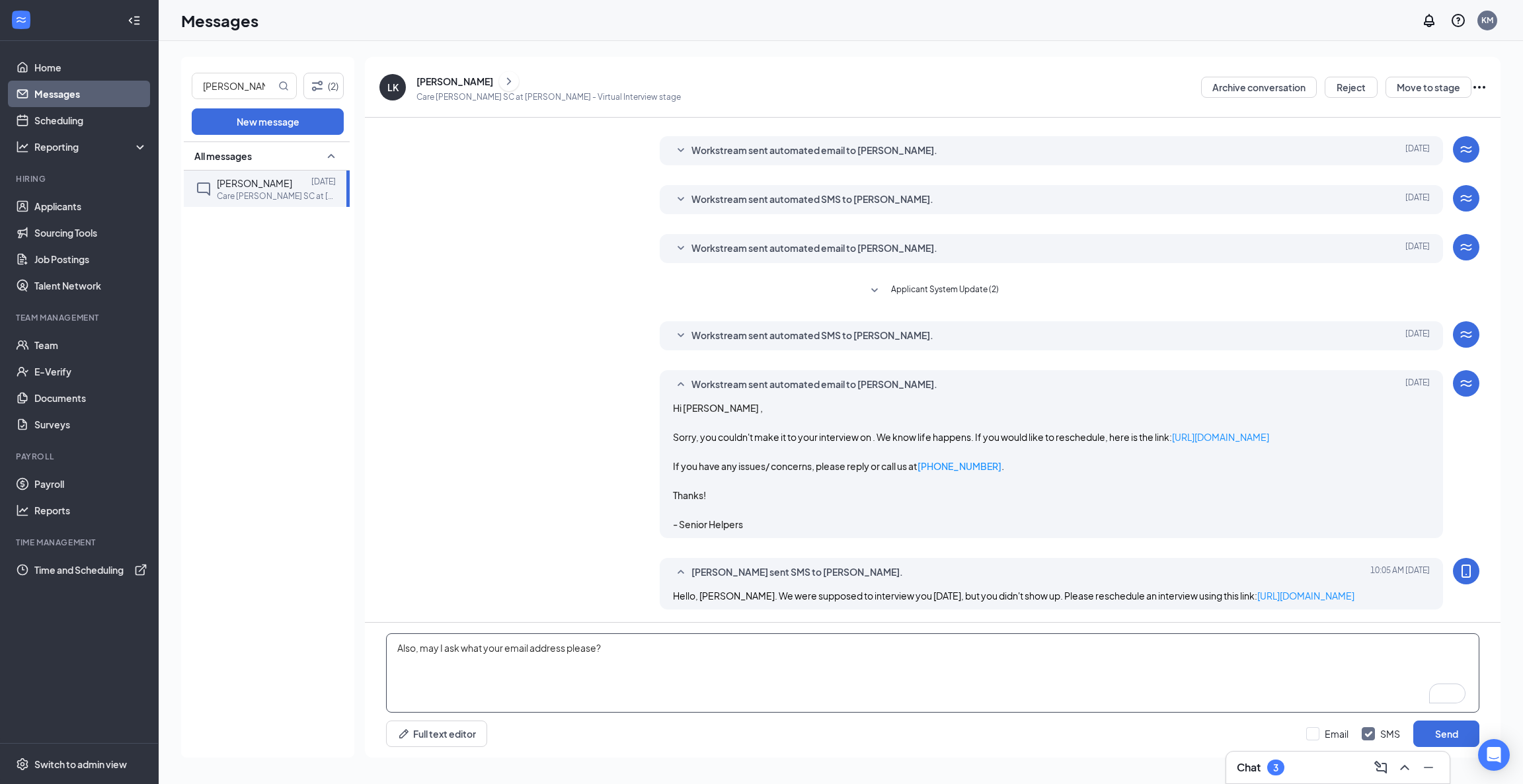
click at [485, 646] on textarea "Also, may I ask what your email address please?" at bounding box center [932, 673] width 1093 height 79
click at [562, 648] on textarea "Also, may I ask what your email address please?" at bounding box center [932, 673] width 1093 height 79
click at [568, 648] on textarea "Also, may I ask what your email address please?" at bounding box center [932, 673] width 1093 height 79
click at [803, 642] on textarea "Also, may I ask what your email address is, please?" at bounding box center [932, 673] width 1093 height 79
type textarea "Also, may I ask what your email address is, please?"
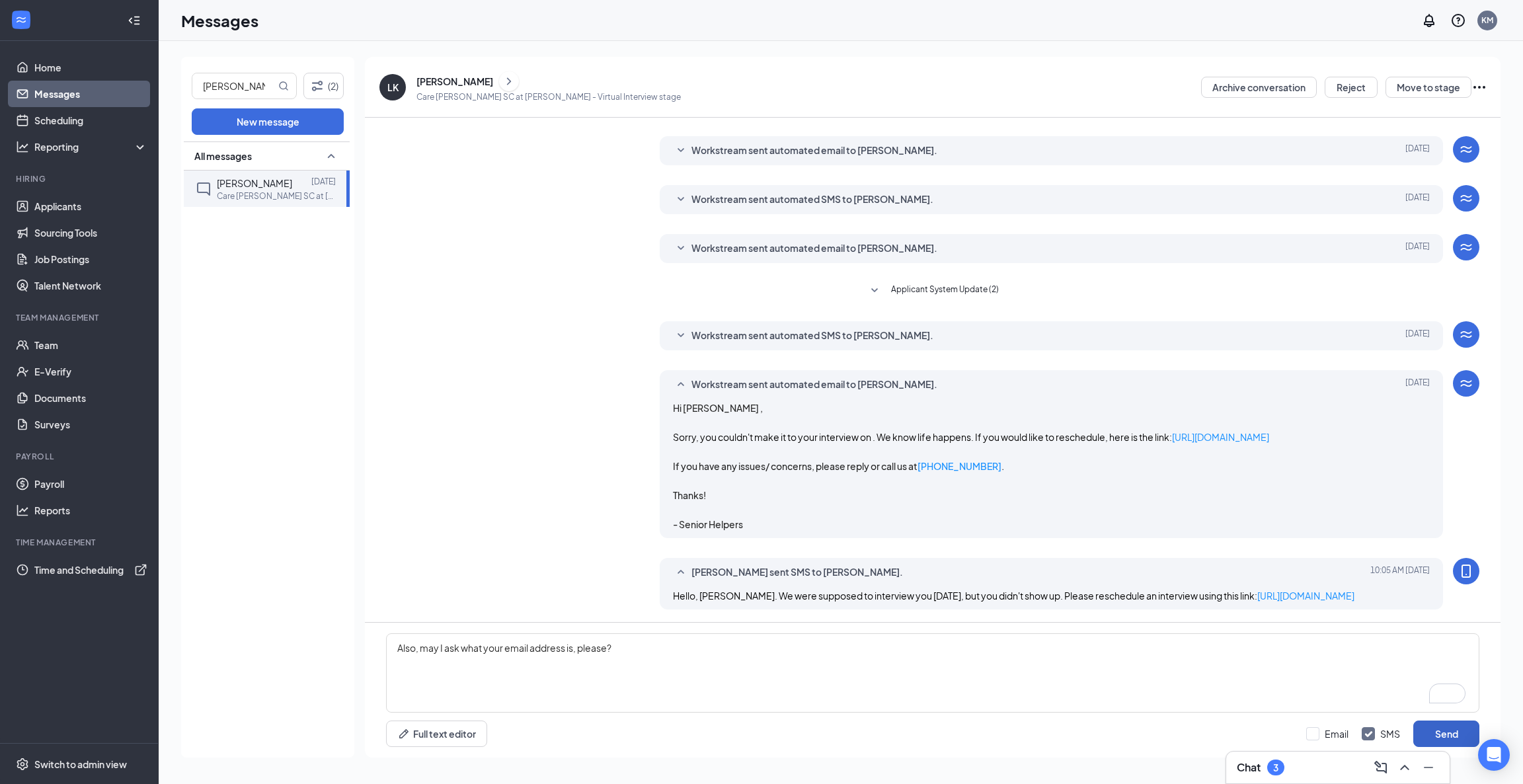
click at [1436, 732] on button "Send" at bounding box center [1445, 734] width 66 height 26
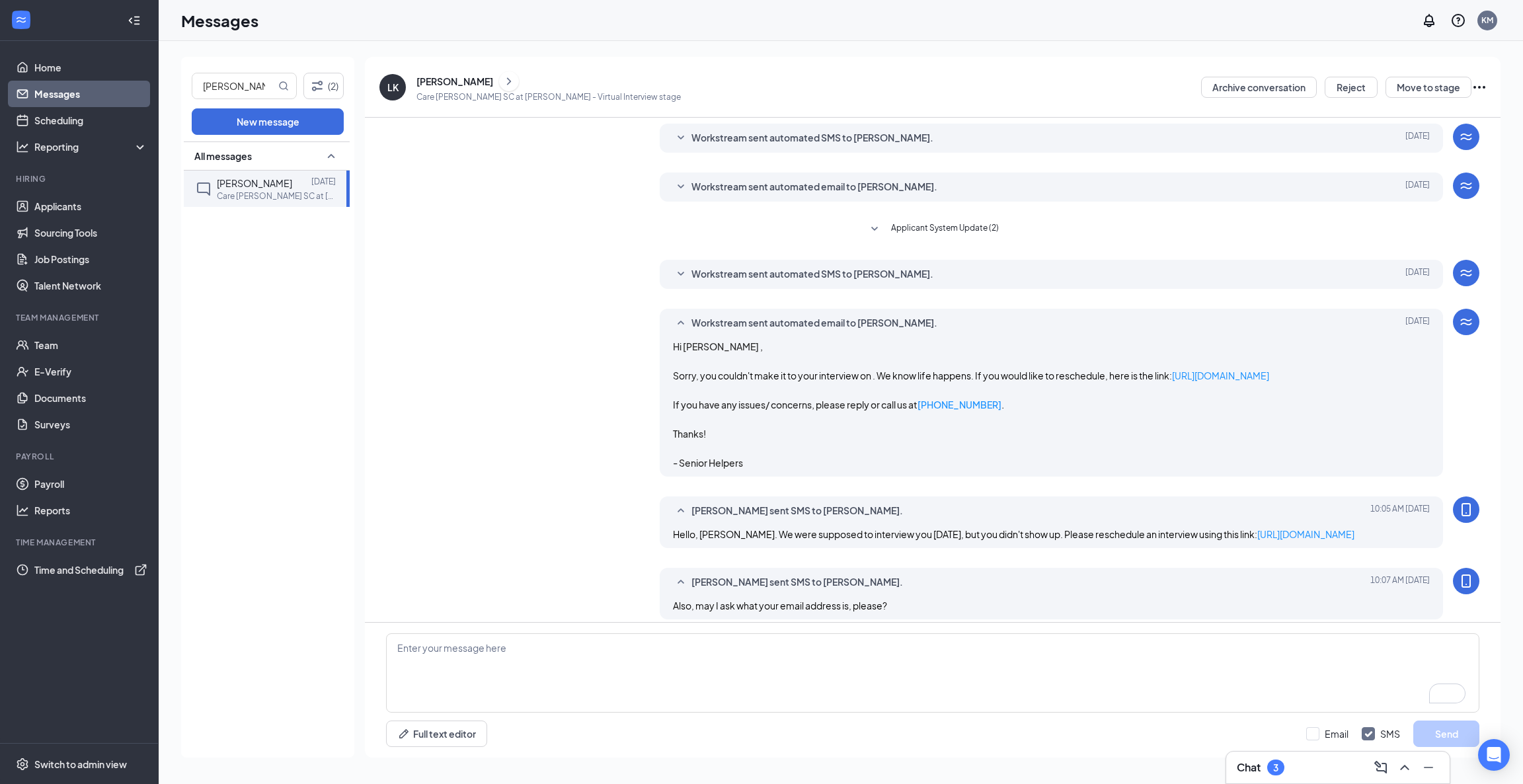
scroll to position [248, 0]
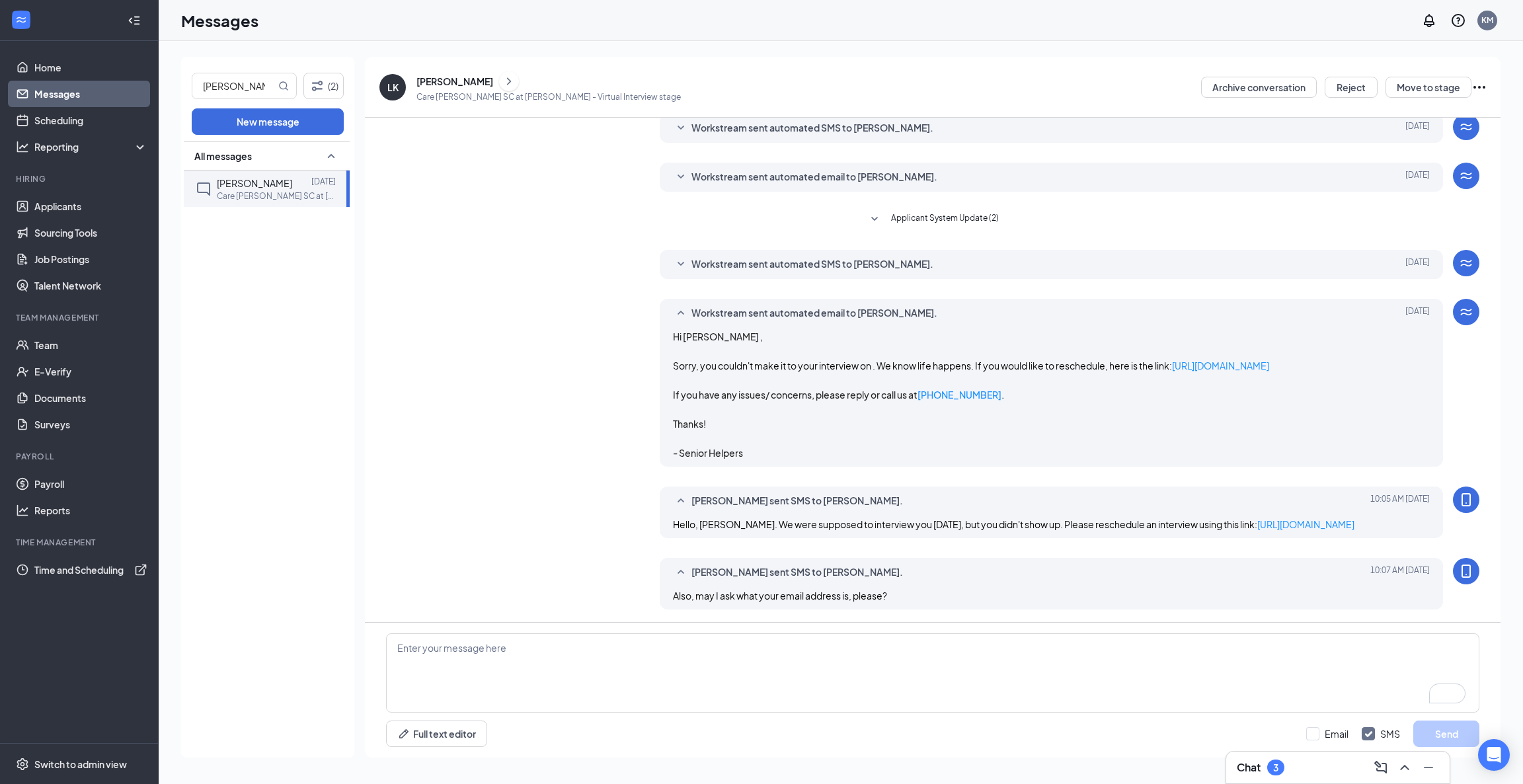
click at [677, 265] on icon "SmallChevronDown" at bounding box center [681, 264] width 16 height 16
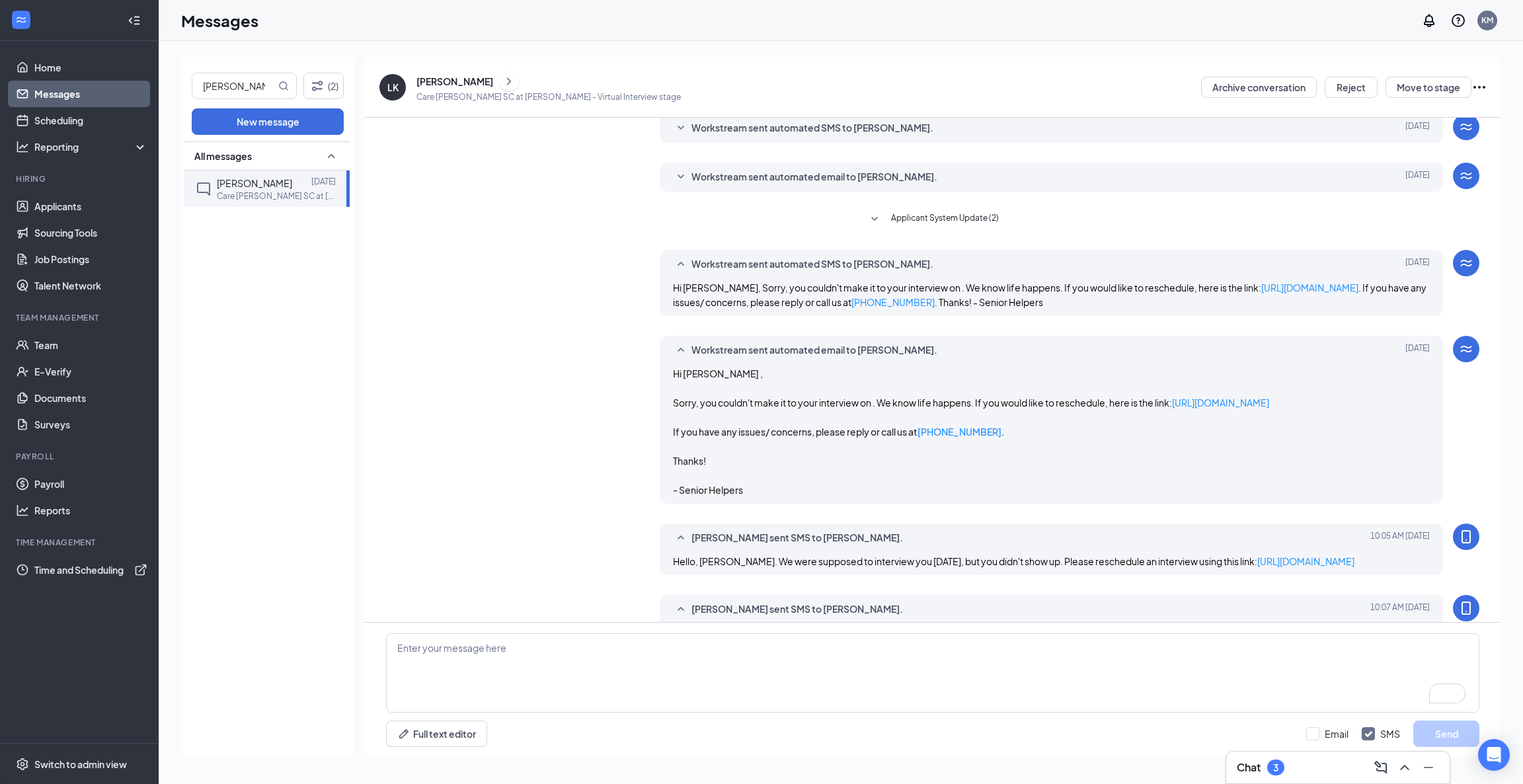
click at [677, 177] on icon "SmallChevronDown" at bounding box center [681, 177] width 16 height 16
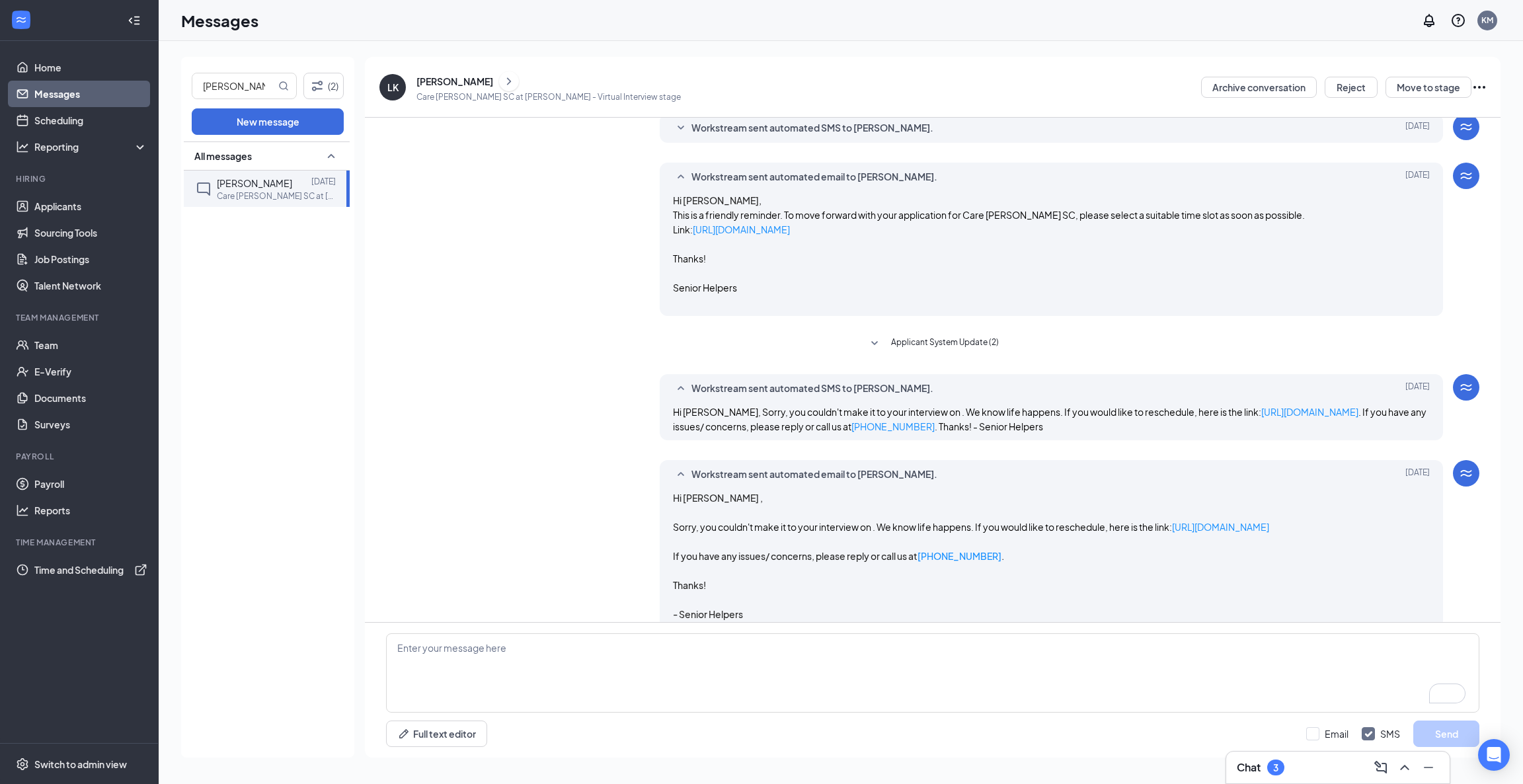
click at [677, 177] on icon "SmallChevronUp" at bounding box center [681, 177] width 16 height 16
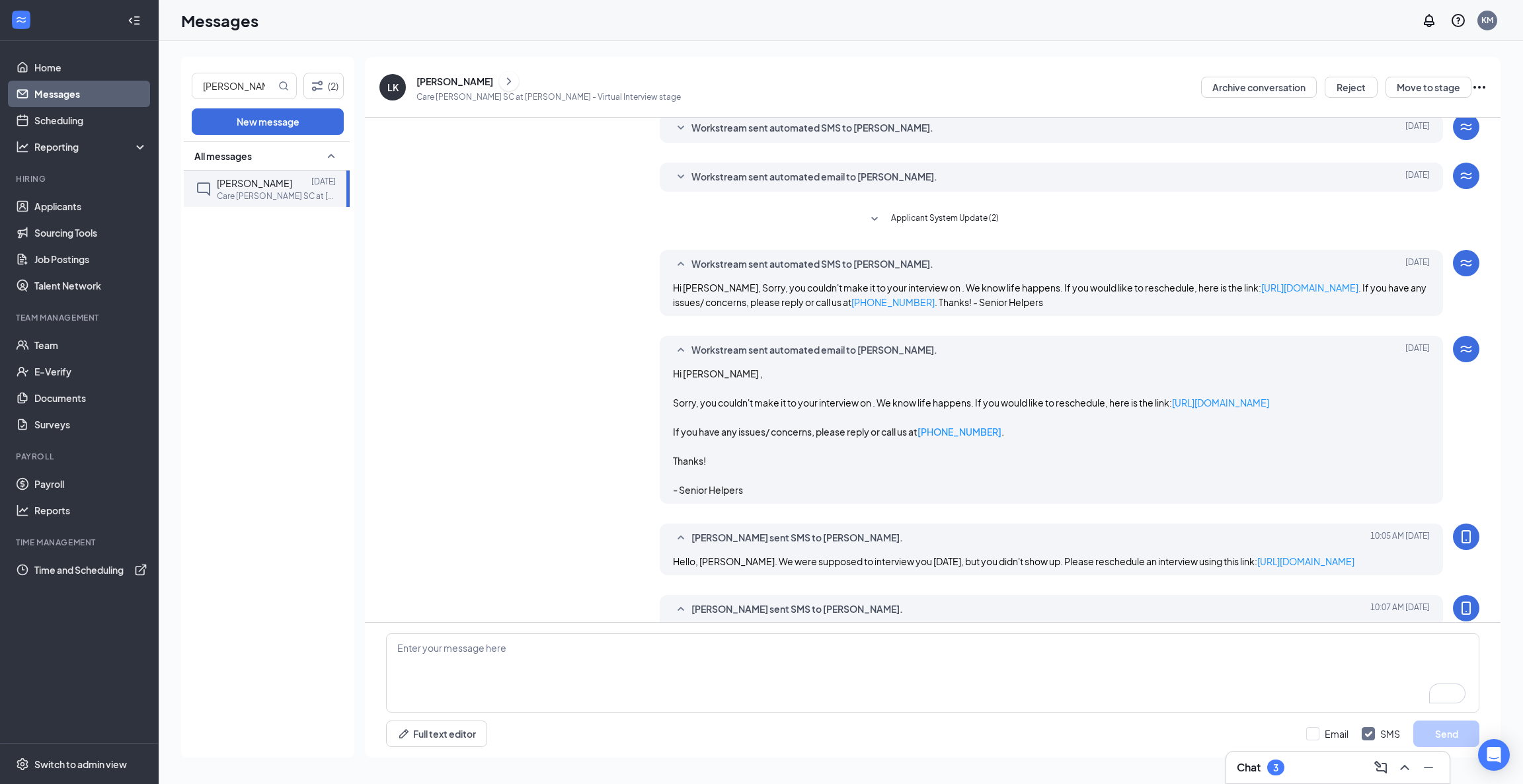
click at [946, 216] on span "Applicant System Update (2)" at bounding box center [945, 220] width 108 height 16
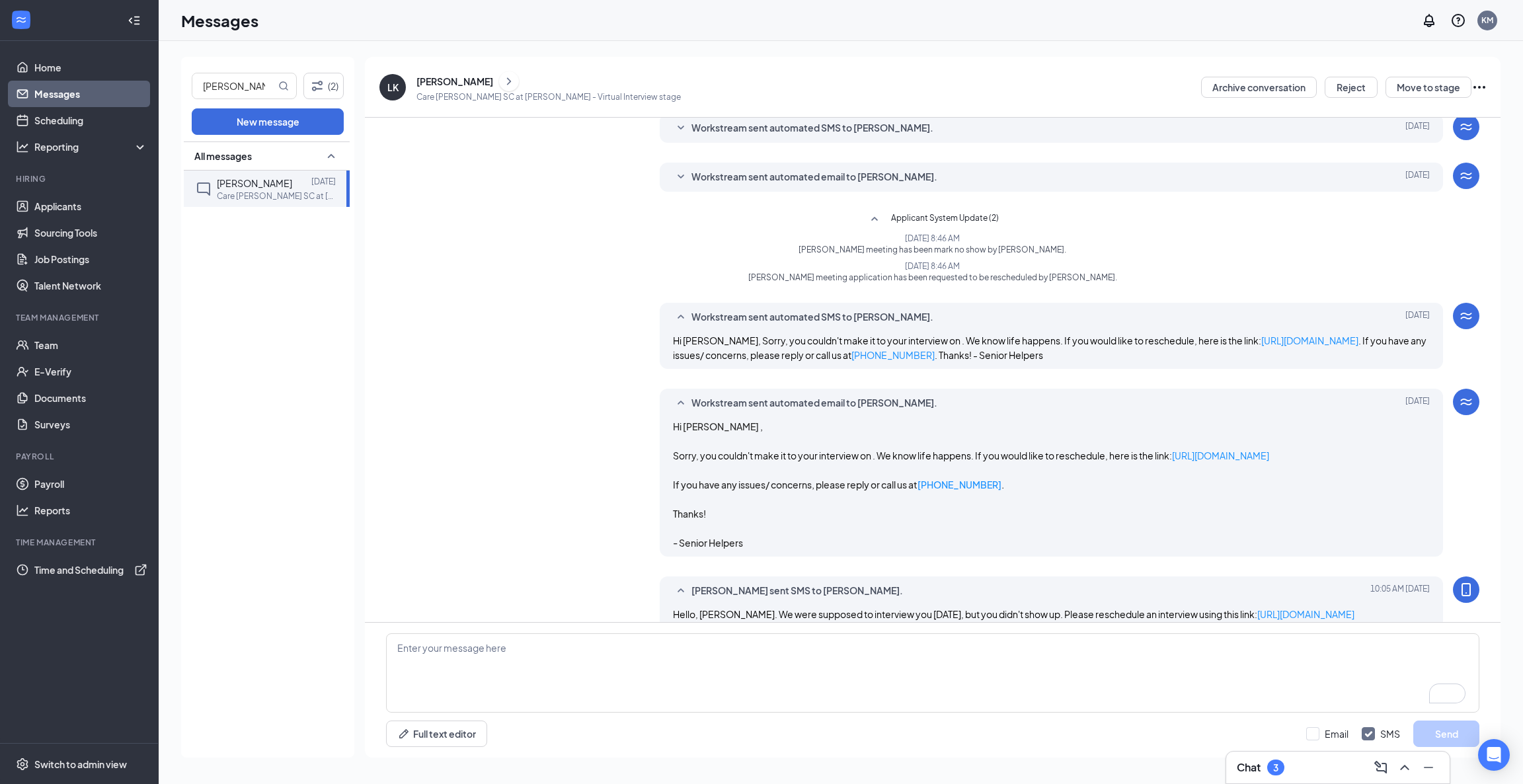
click at [946, 216] on span "Applicant System Update (2)" at bounding box center [945, 220] width 108 height 16
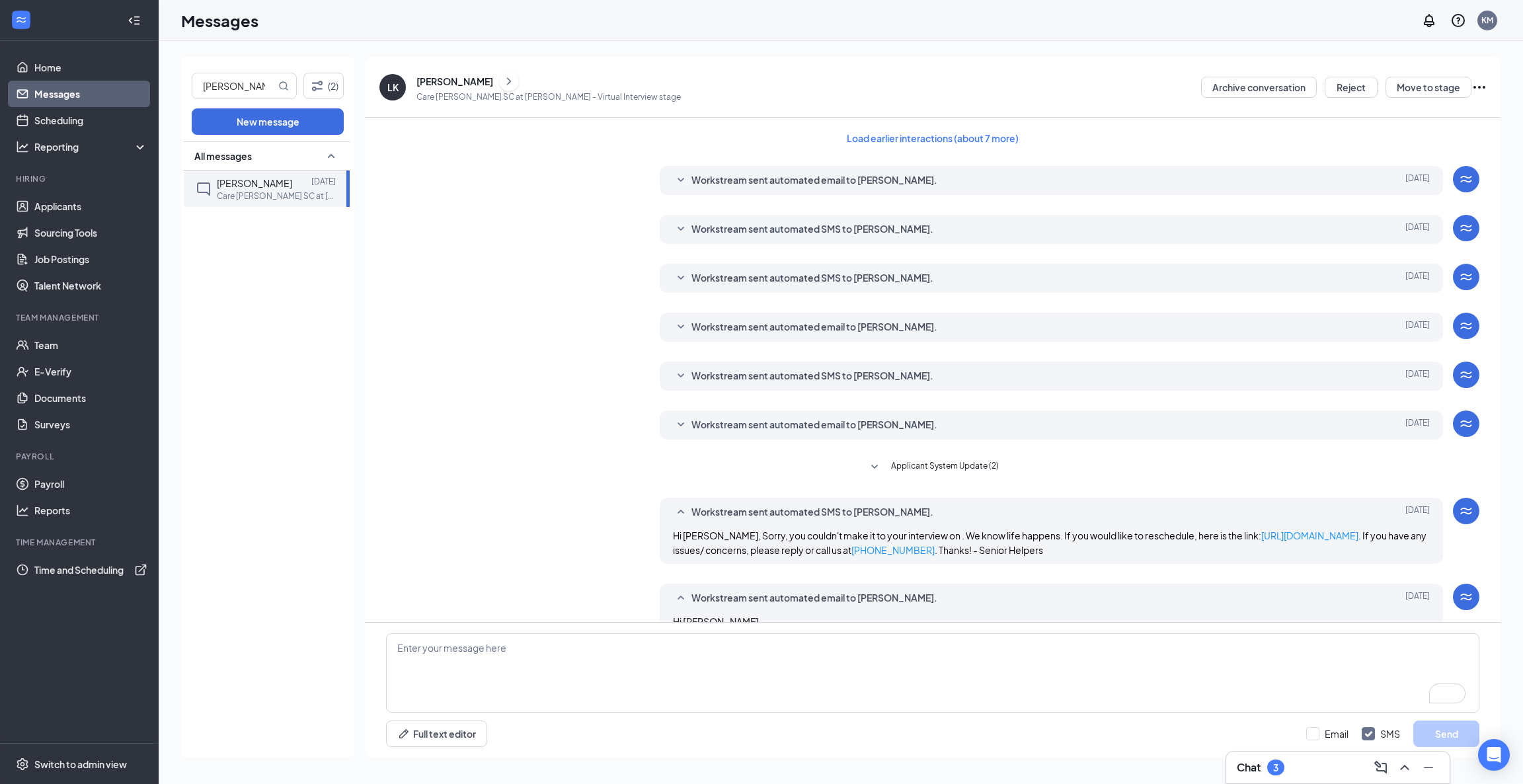
scroll to position [0, 0]
click at [863, 130] on button "Load earlier interactions (about 7 more)" at bounding box center [932, 139] width 194 height 21
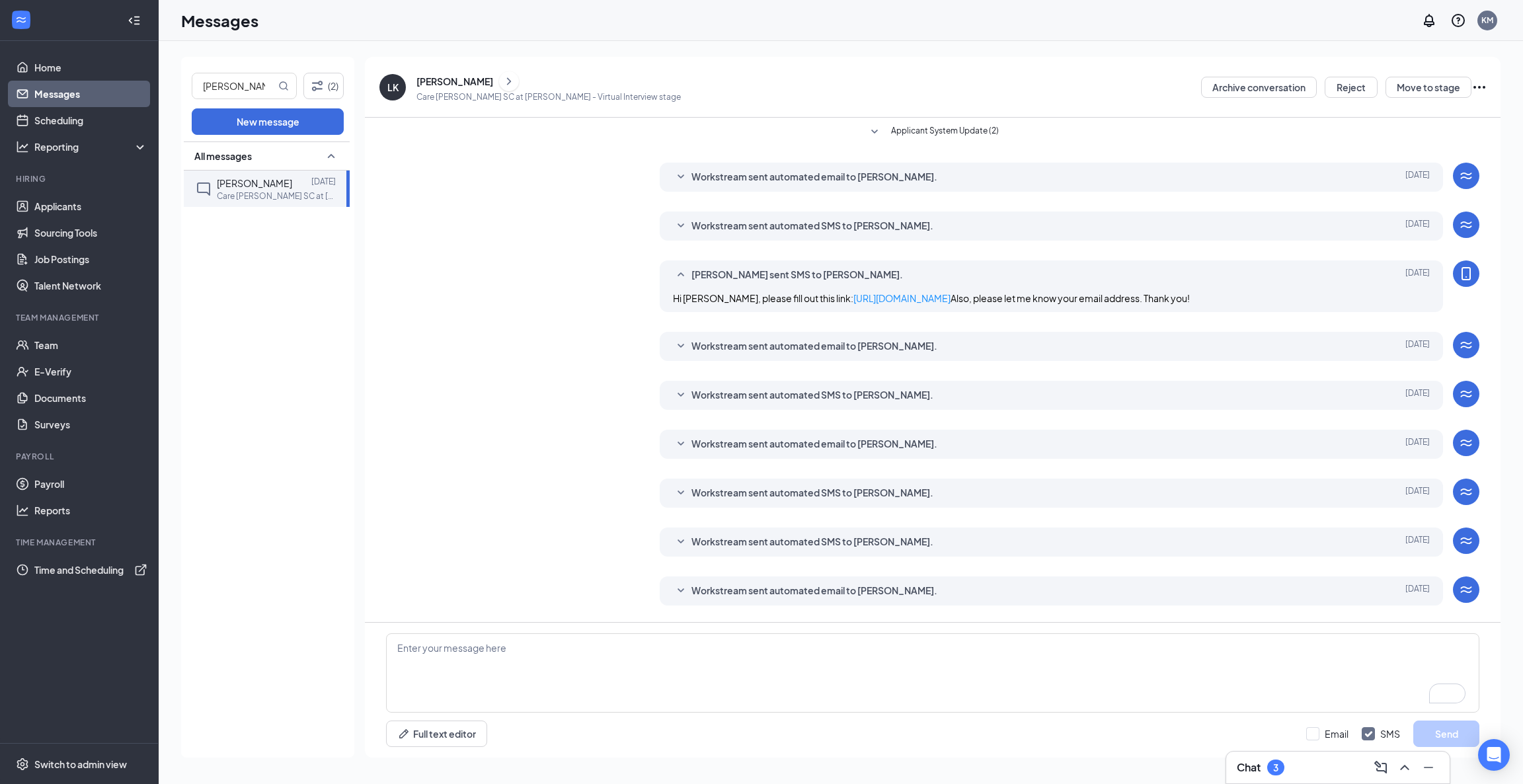
click at [675, 354] on icon "SmallChevronDown" at bounding box center [681, 346] width 16 height 16
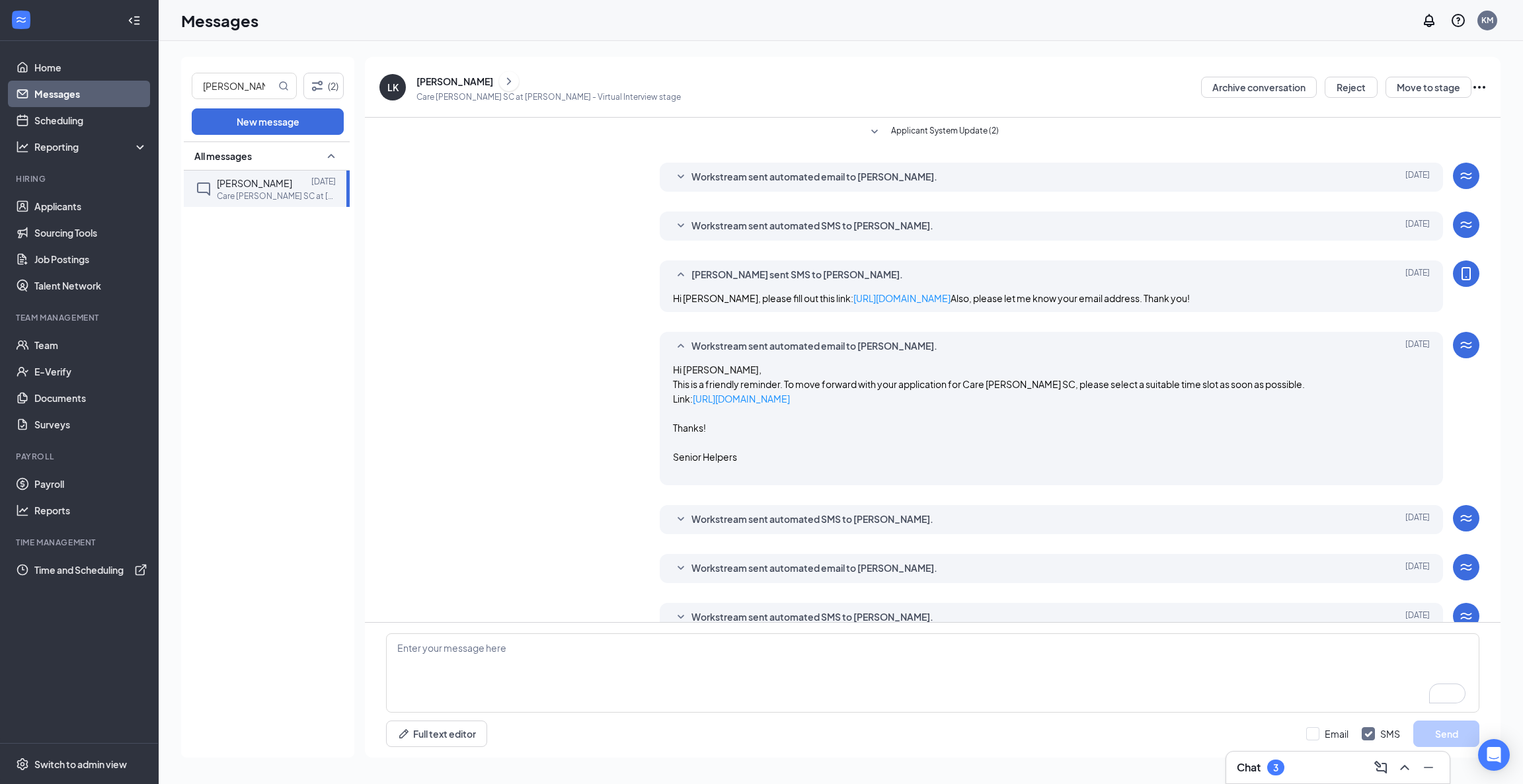
click at [675, 354] on icon "SmallChevronUp" at bounding box center [681, 346] width 16 height 16
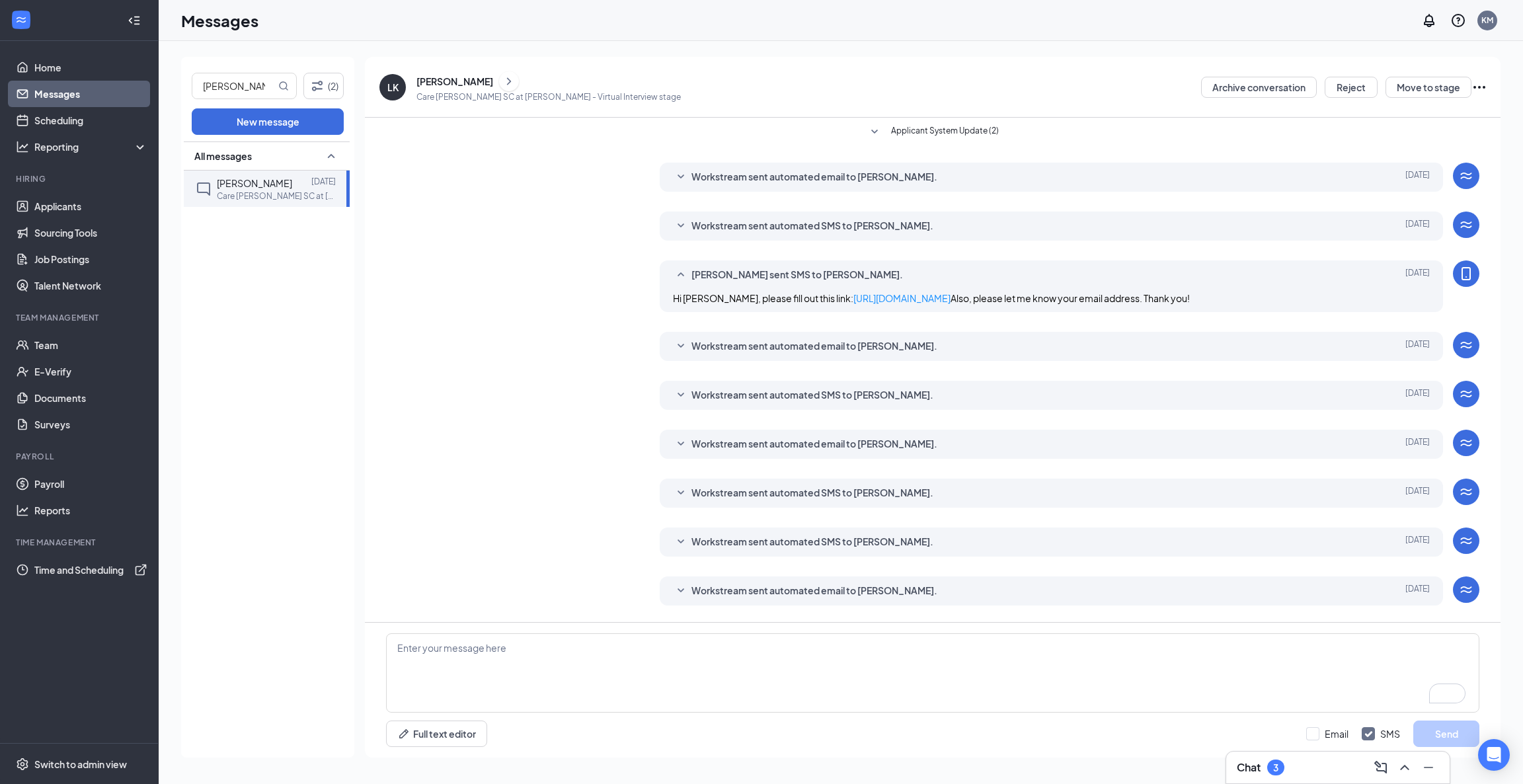
click at [673, 452] on icon "SmallChevronDown" at bounding box center [681, 444] width 16 height 16
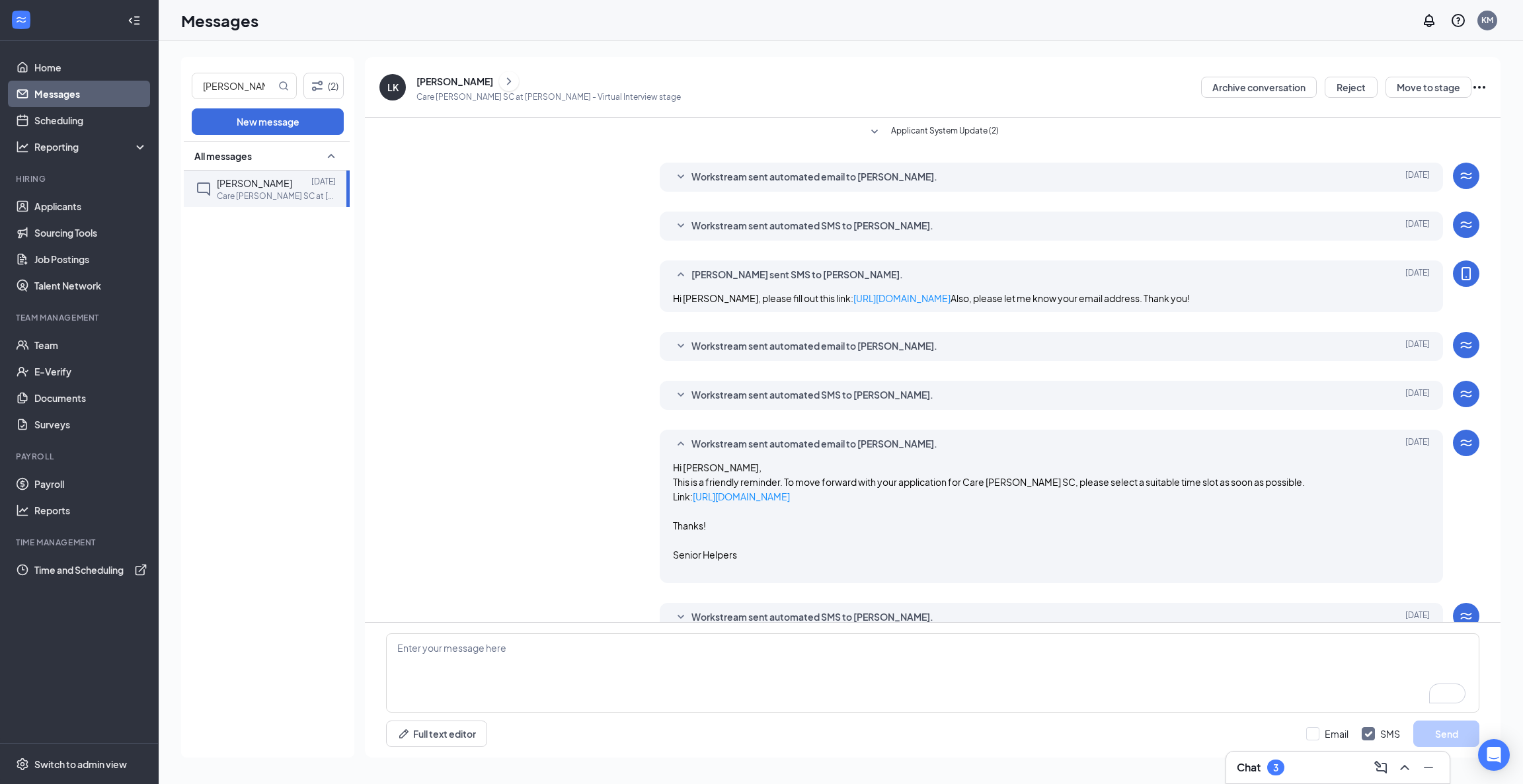
click at [673, 452] on icon "SmallChevronUp" at bounding box center [681, 444] width 16 height 16
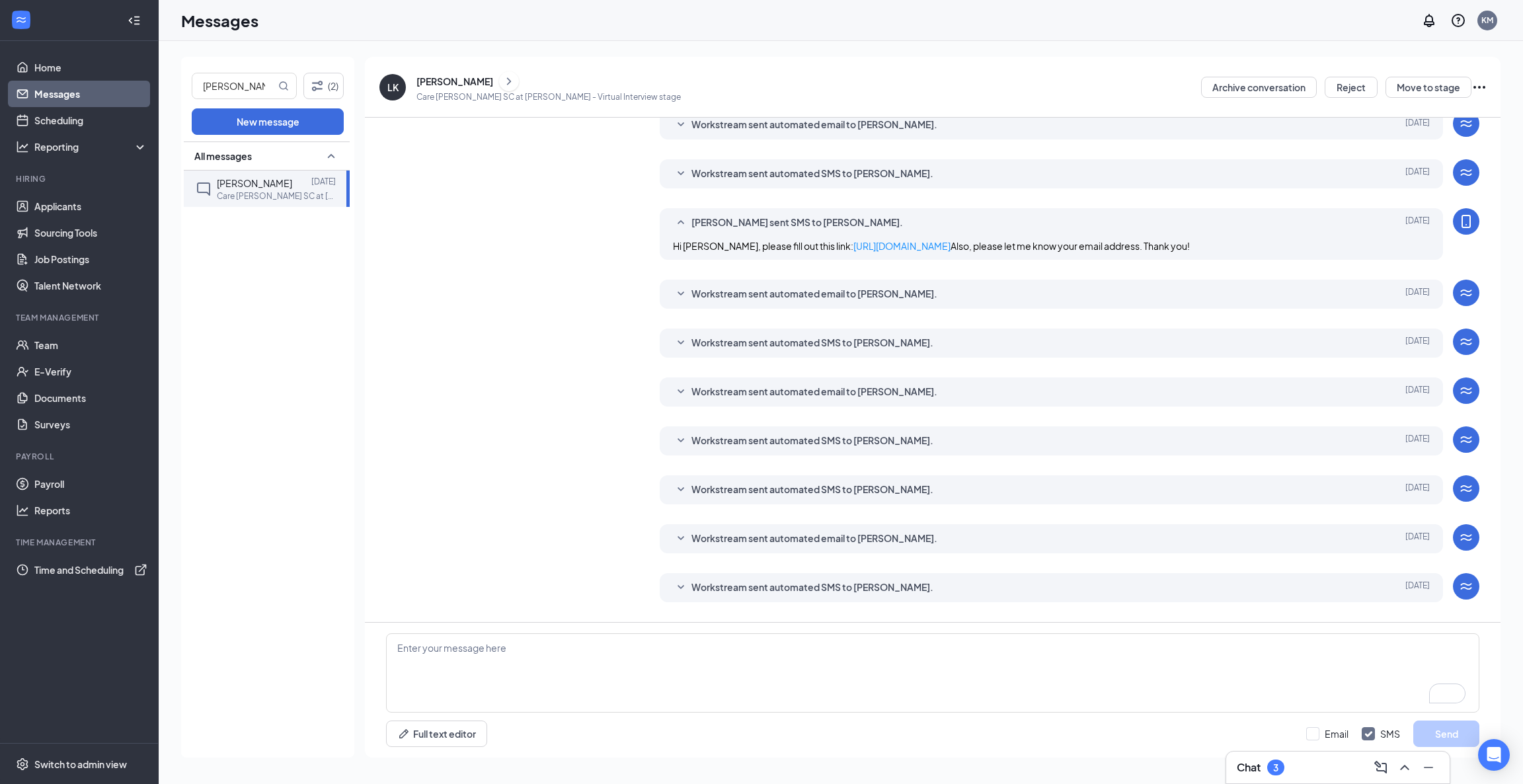
scroll to position [99, 0]
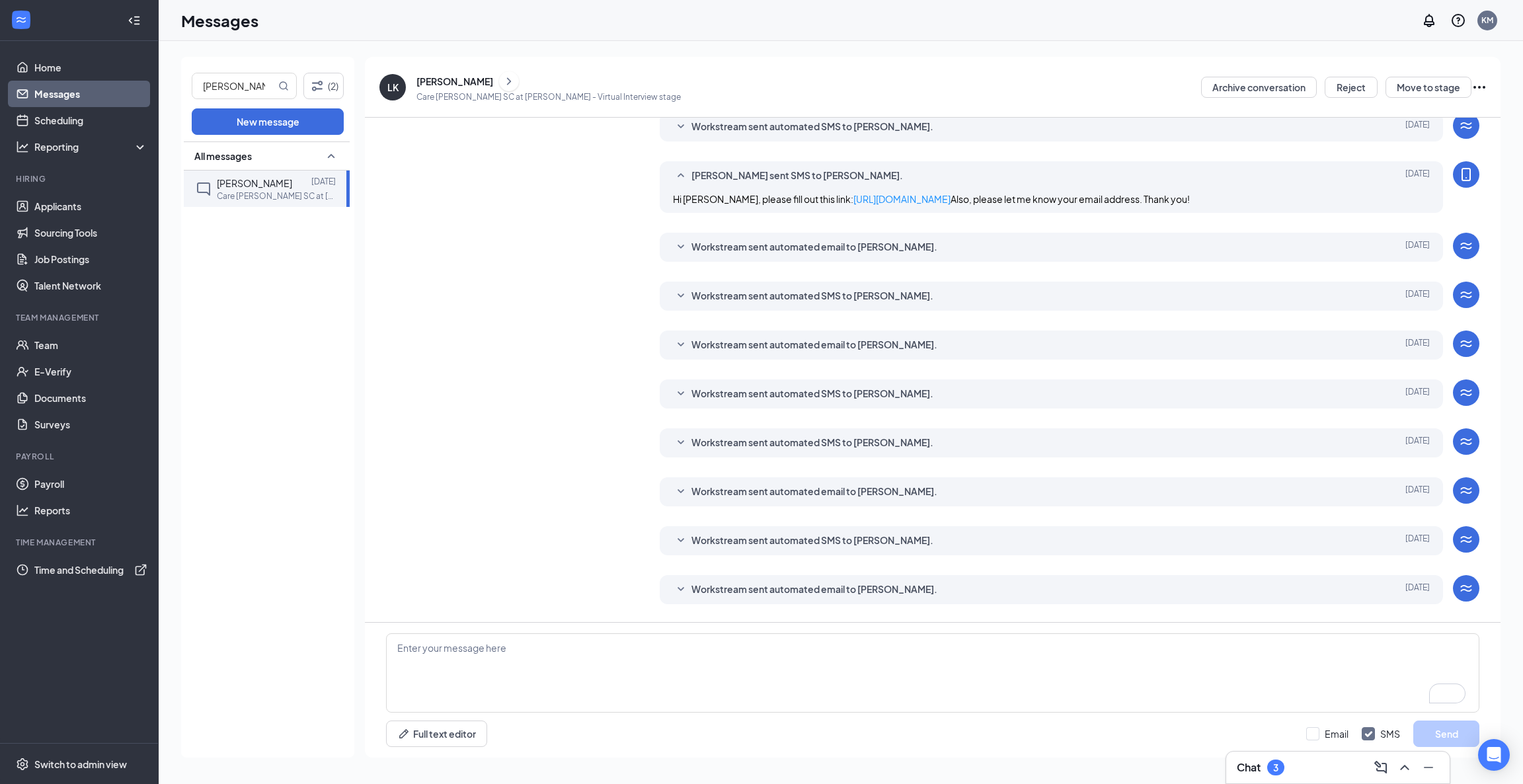
click at [673, 451] on icon "SmallChevronDown" at bounding box center [681, 443] width 16 height 16
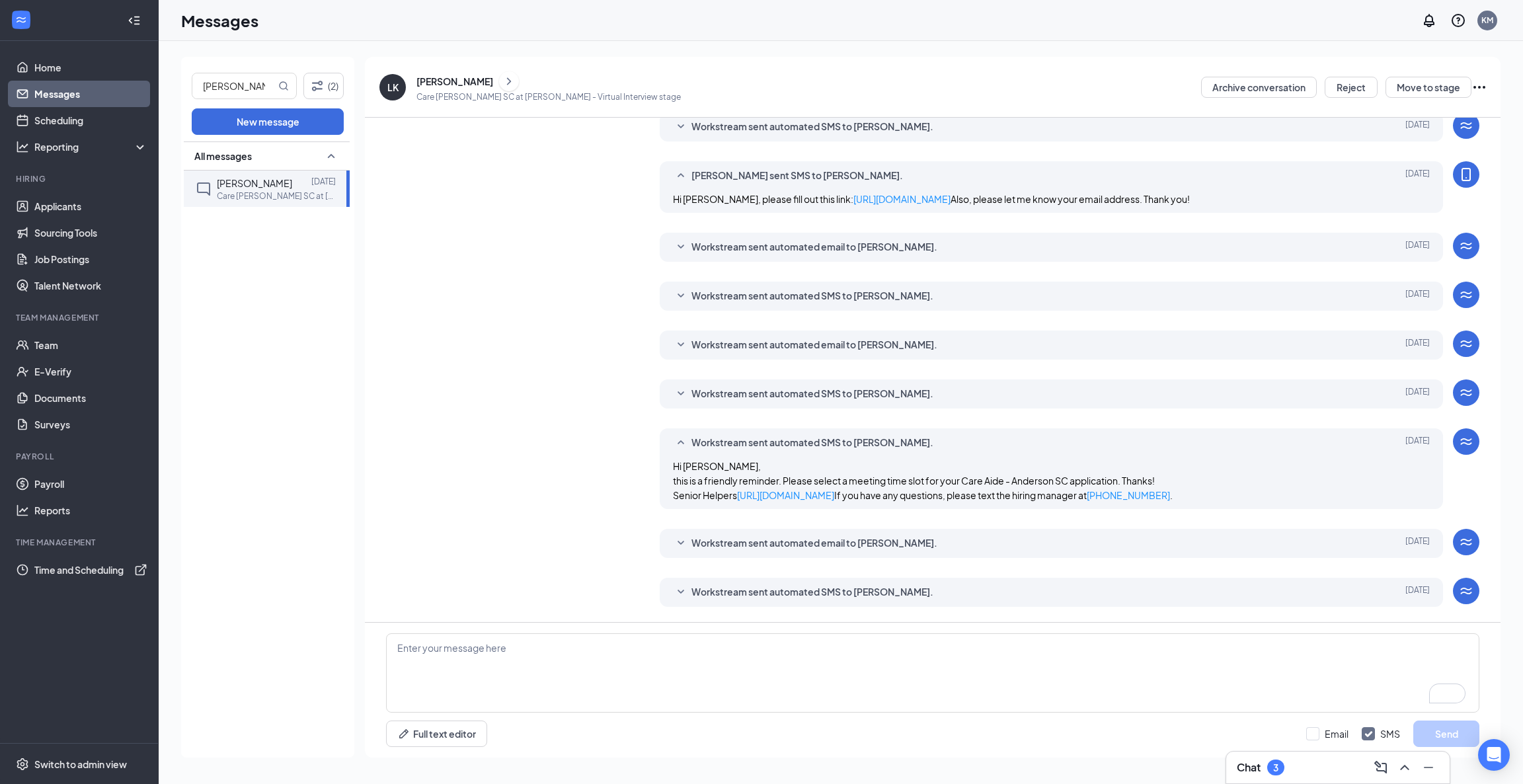
click at [673, 451] on icon "SmallChevronUp" at bounding box center [681, 443] width 16 height 16
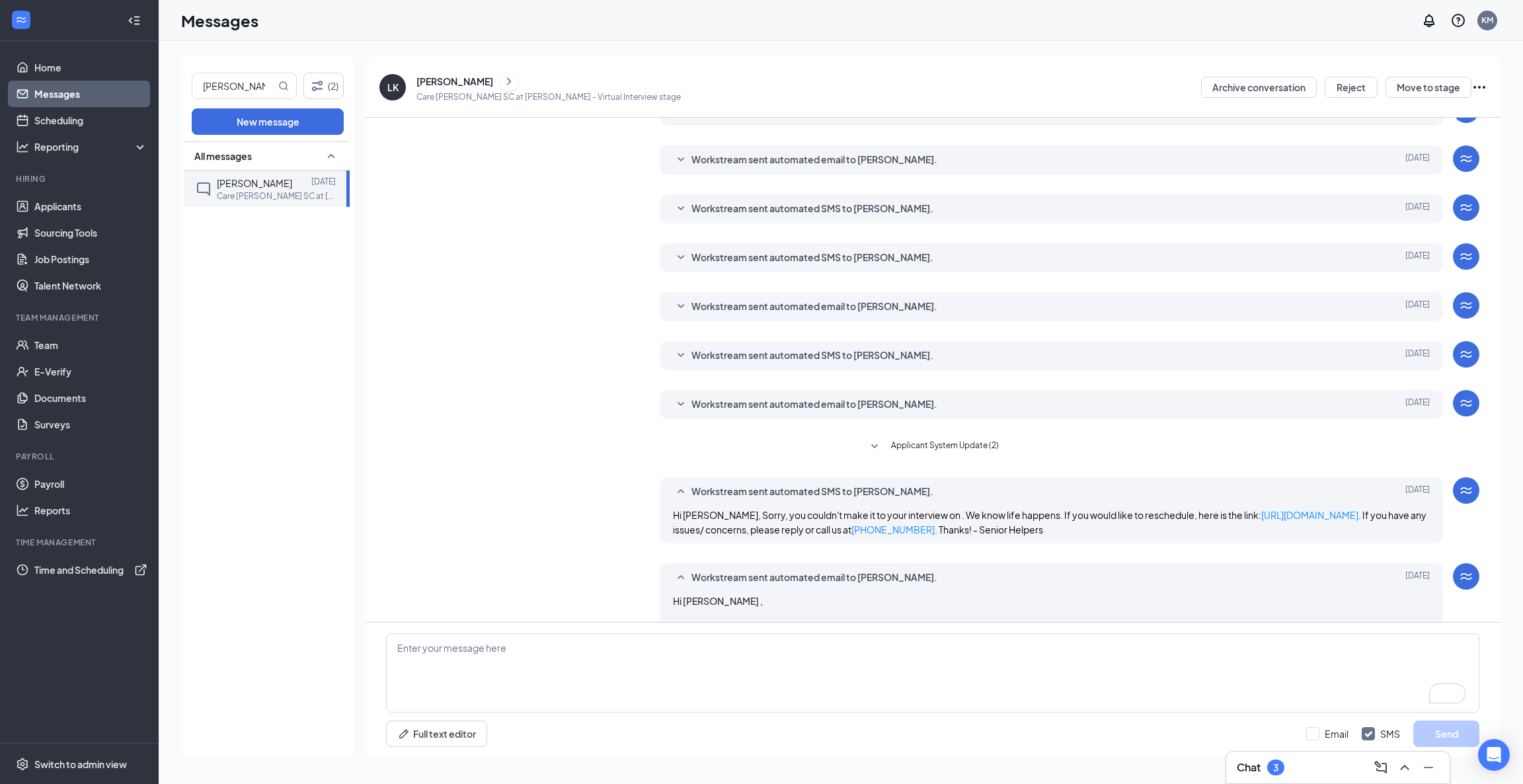
scroll to position [297, 0]
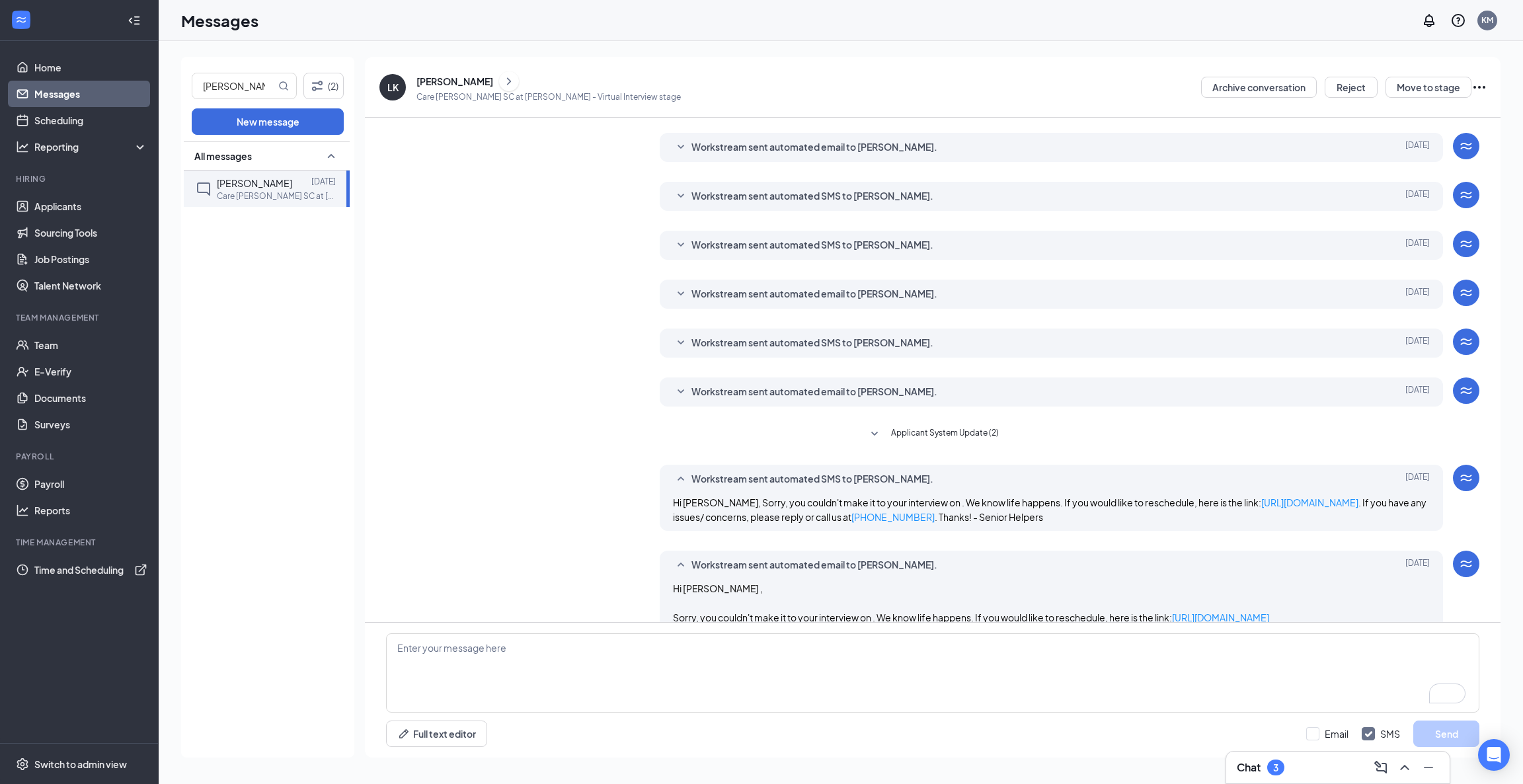
click at [673, 351] on icon "SmallChevronDown" at bounding box center [681, 343] width 16 height 16
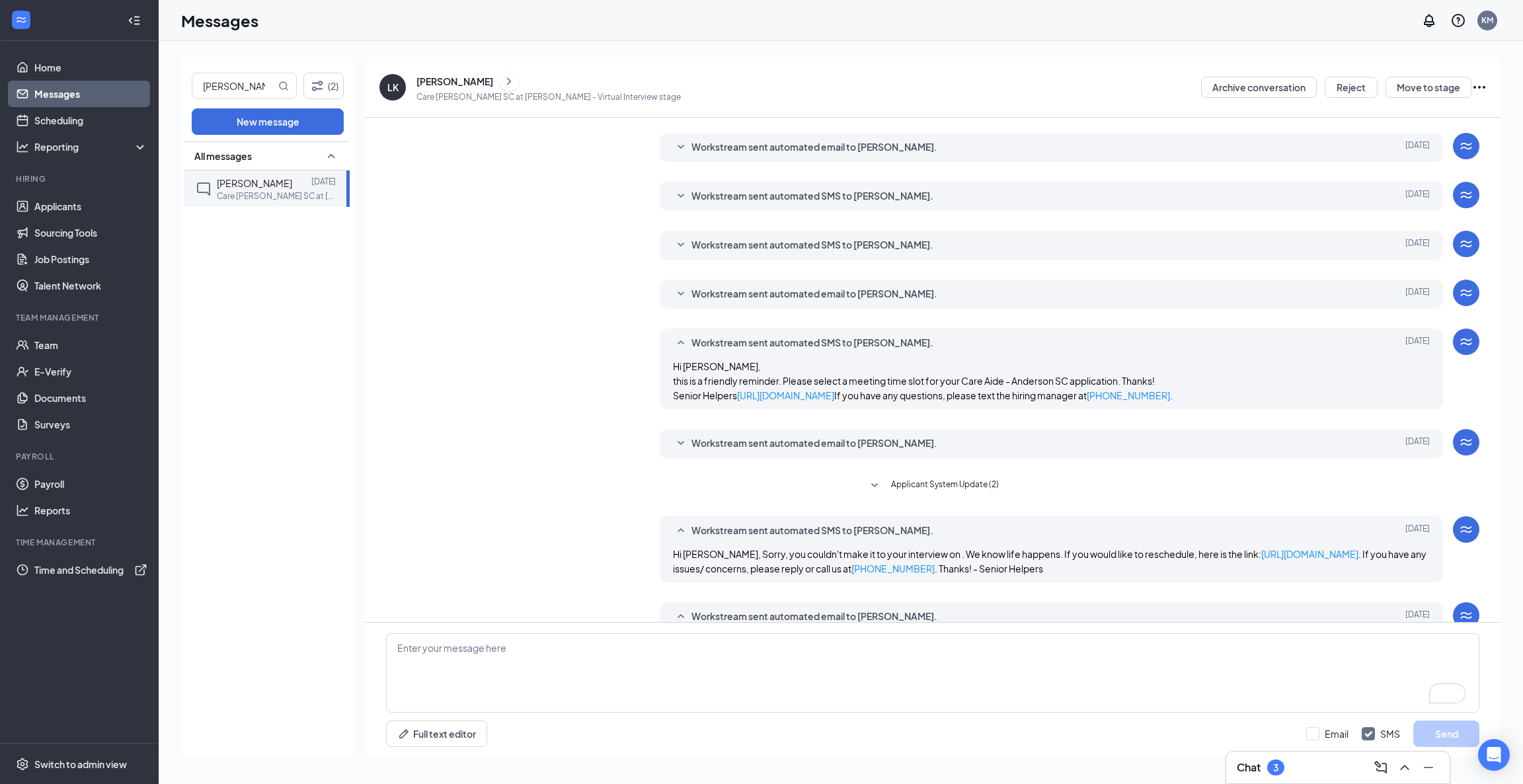
click at [673, 351] on icon "SmallChevronUp" at bounding box center [681, 343] width 16 height 16
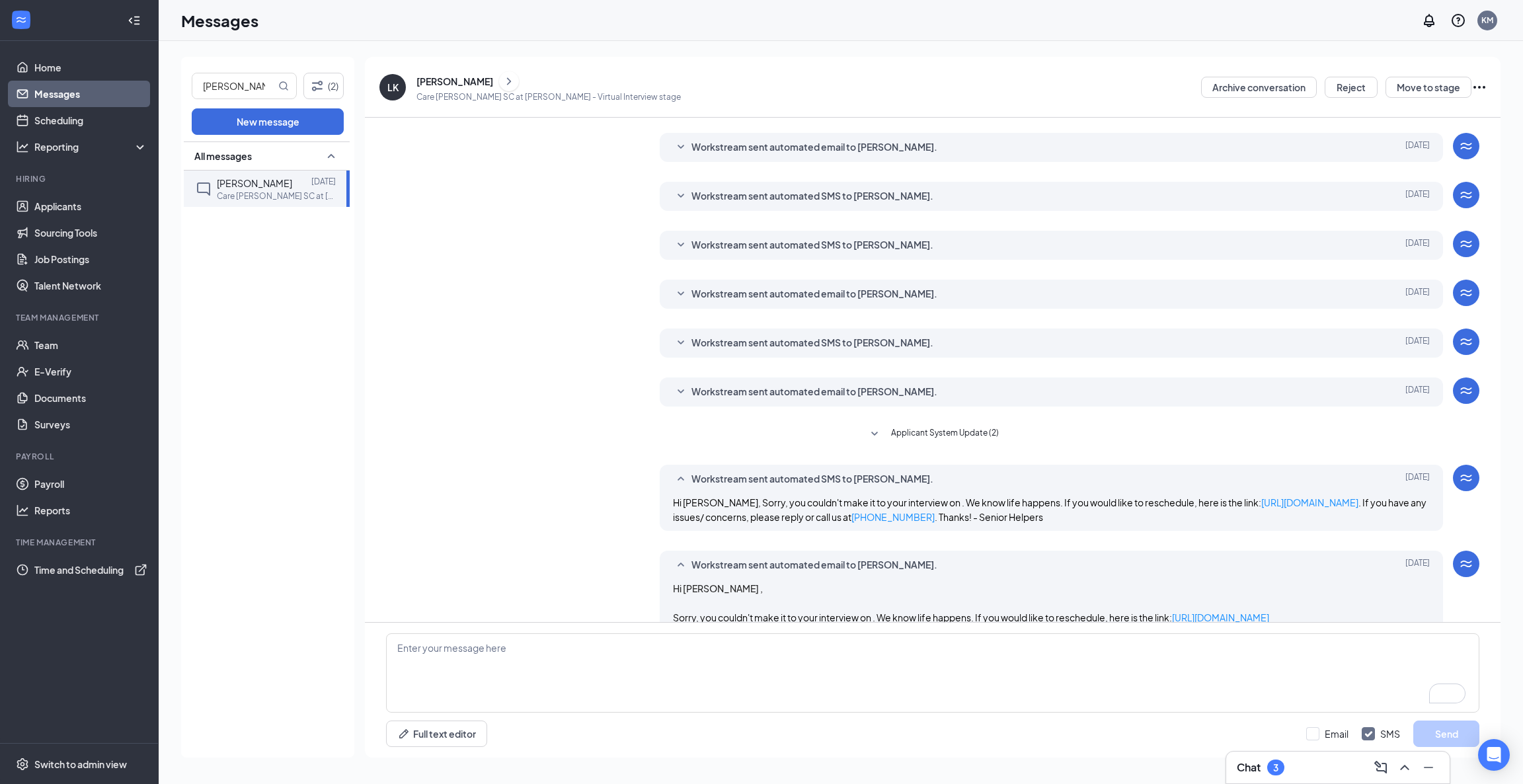
click at [675, 400] on icon "SmallChevronDown" at bounding box center [681, 392] width 16 height 16
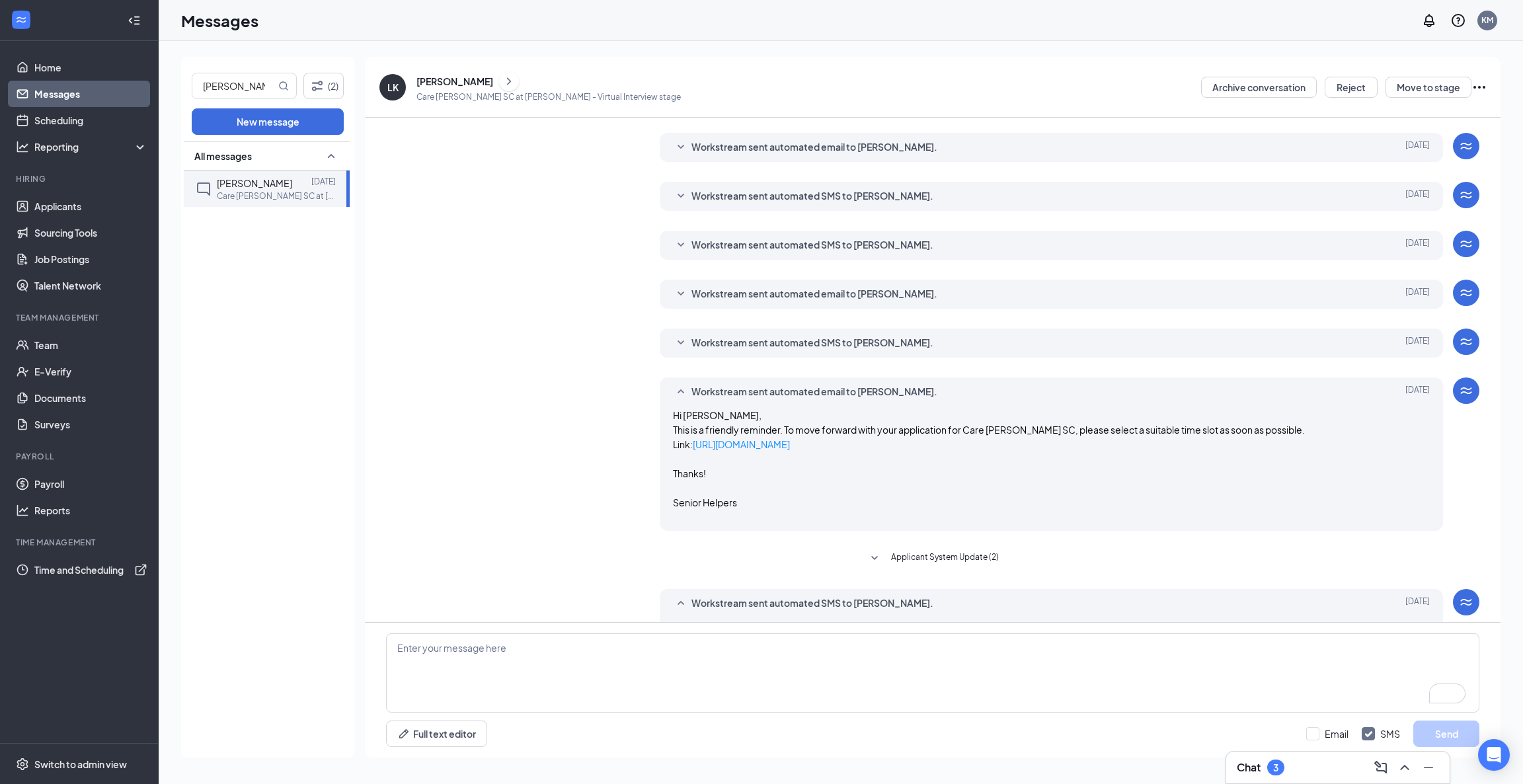
click at [675, 400] on icon "SmallChevronUp" at bounding box center [681, 392] width 16 height 16
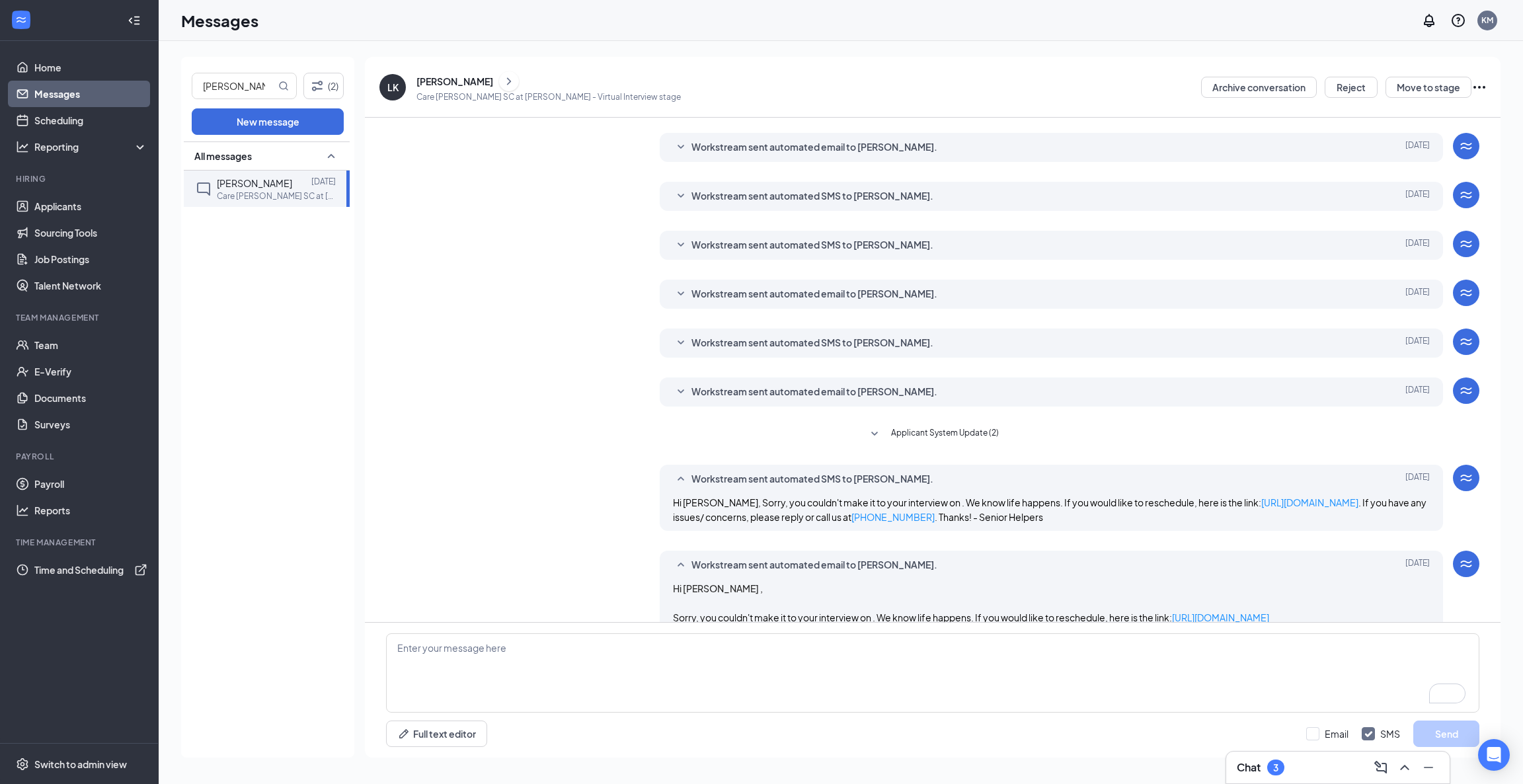
click at [677, 344] on icon "SmallChevronDown" at bounding box center [680, 343] width 6 height 4
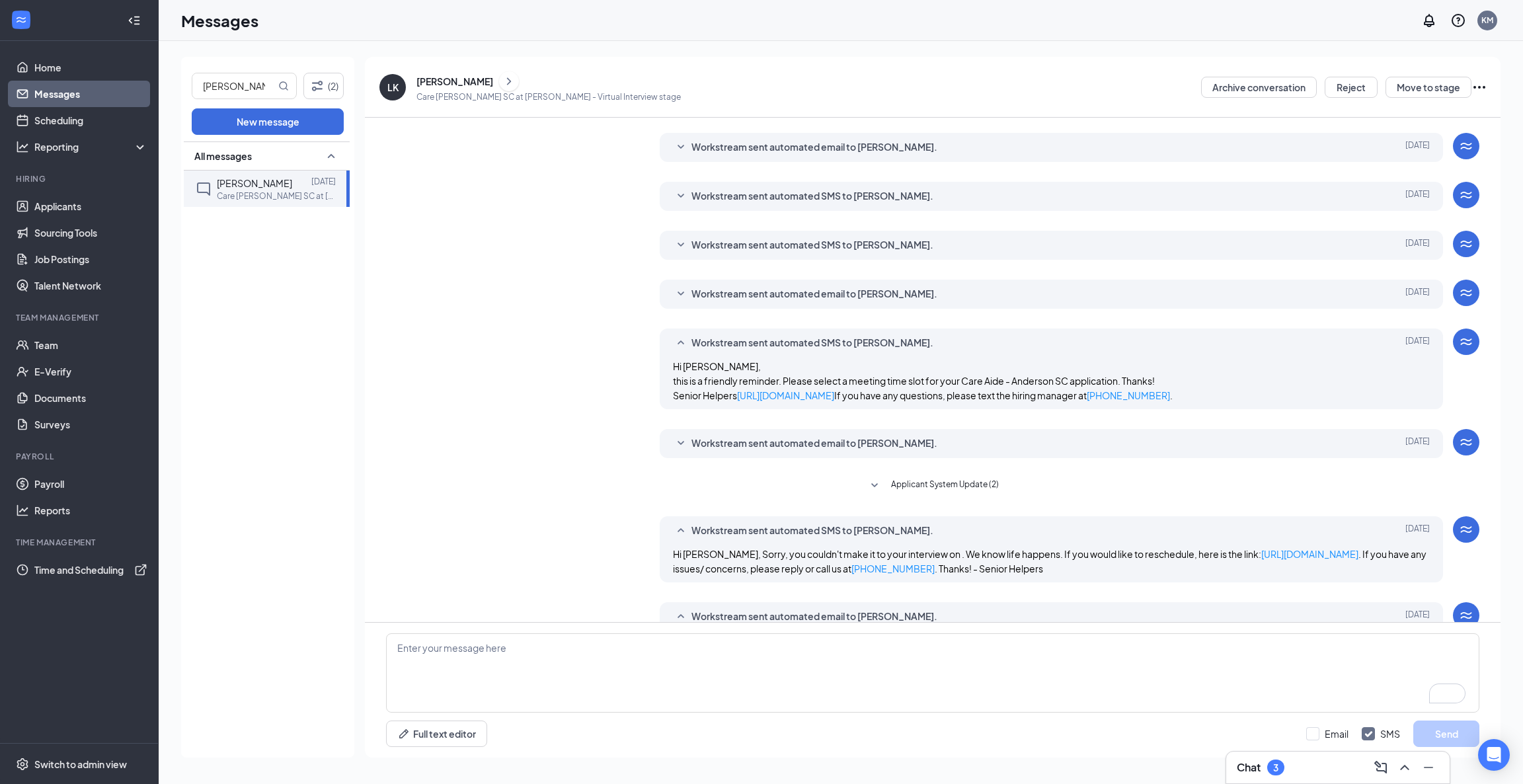
click at [677, 344] on icon "SmallChevronUp" at bounding box center [680, 343] width 6 height 4
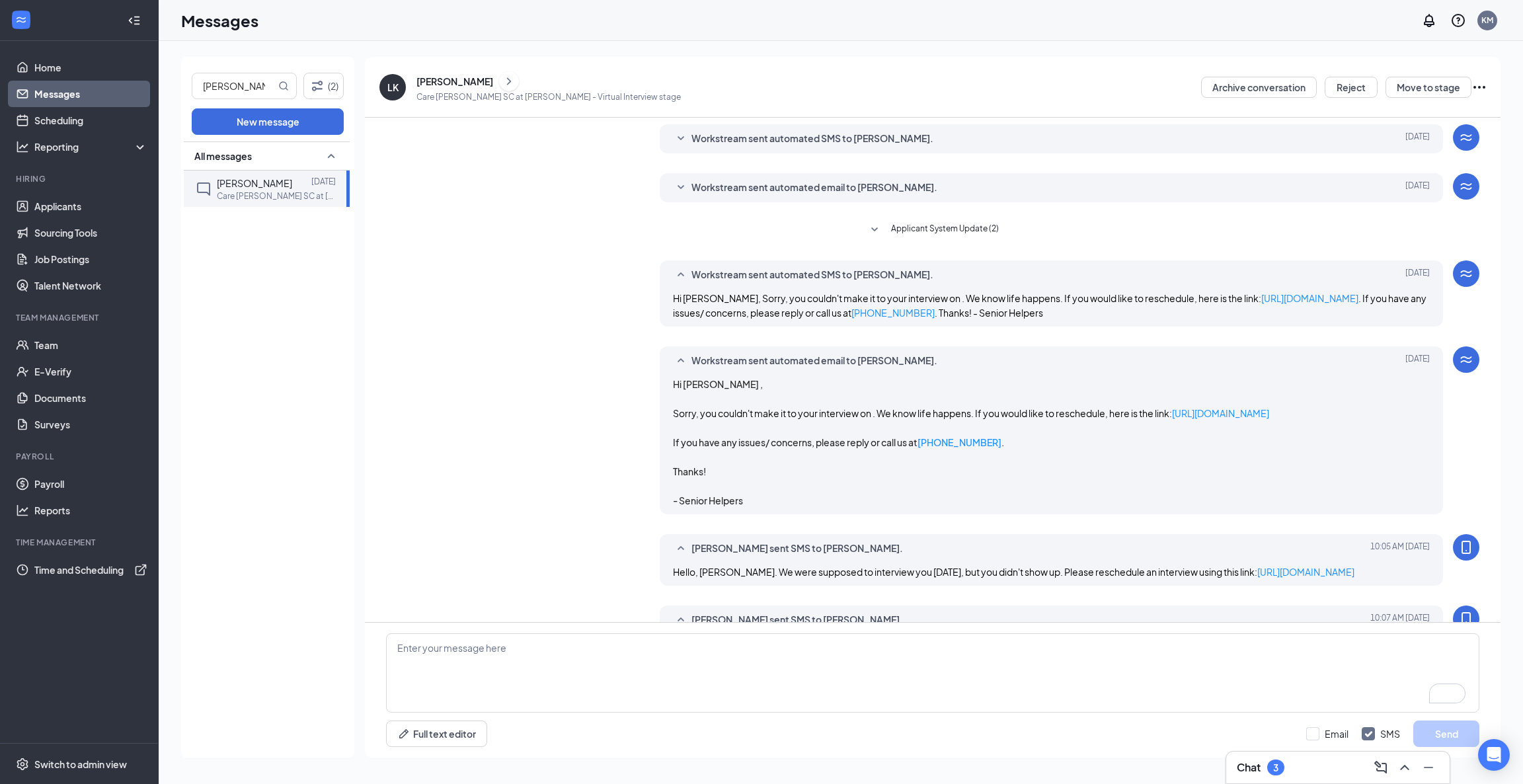
scroll to position [577, 0]
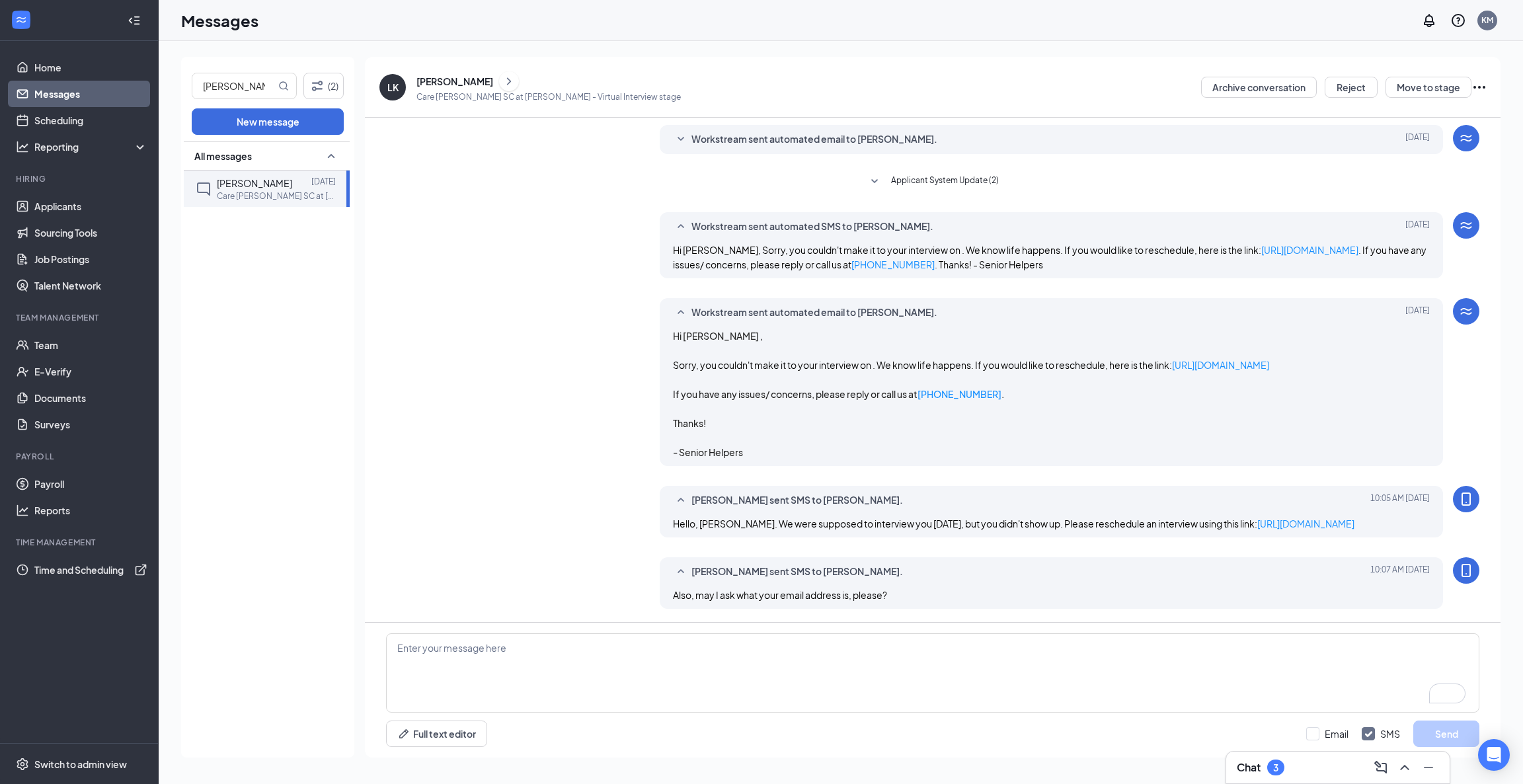
click at [435, 80] on div "[PERSON_NAME]" at bounding box center [455, 81] width 77 height 13
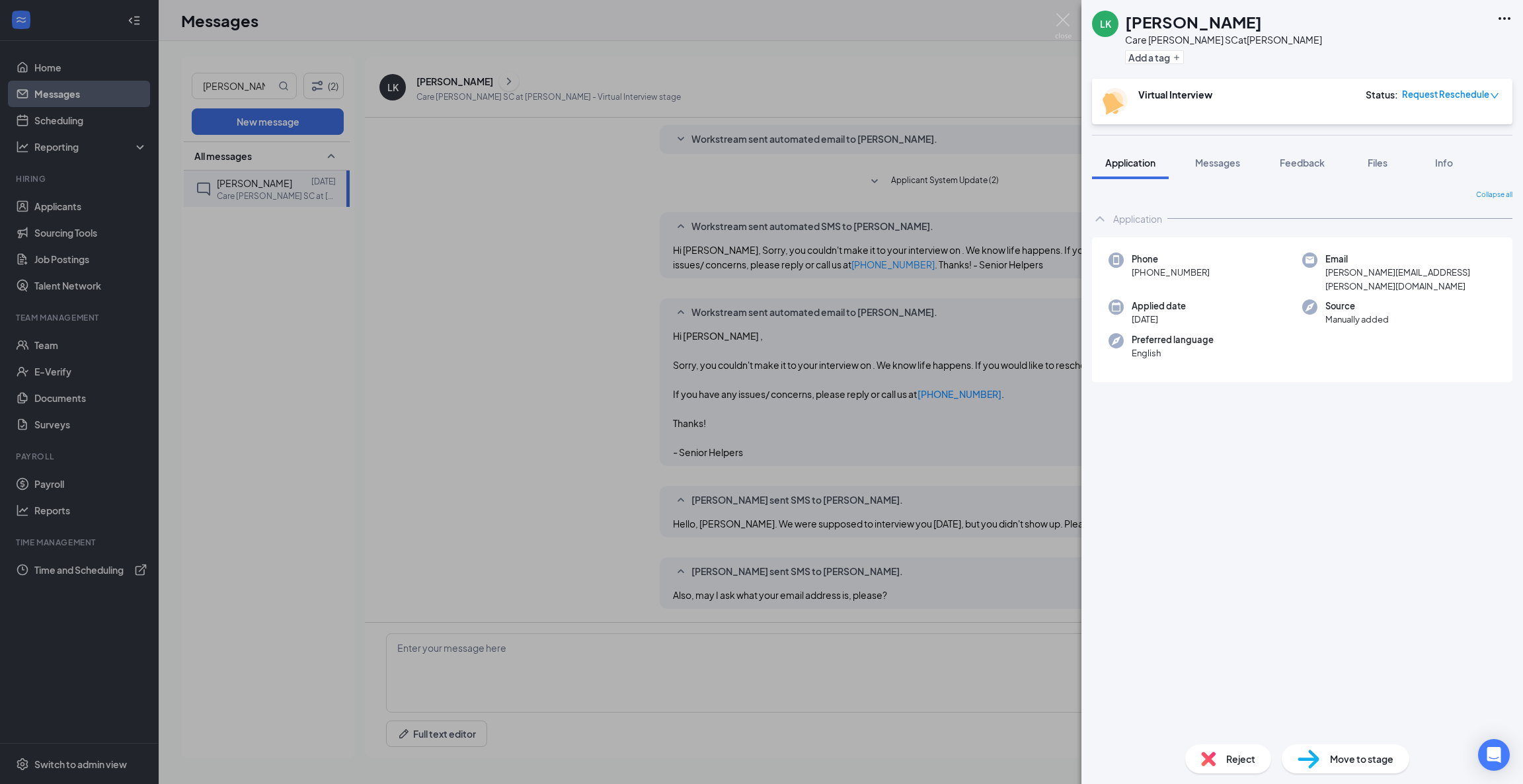
drag, startPoint x: 1204, startPoint y: 272, endPoint x: 1142, endPoint y: 275, distance: 62.1
click at [1142, 275] on div "Phone [PHONE_NUMBER]" at bounding box center [1204, 273] width 193 height 41
copy span "[PHONE_NUMBER]"
click at [515, 438] on div "LK [PERSON_NAME] Care [PERSON_NAME] SC at [PERSON_NAME] Add a tag Virtual Inter…" at bounding box center [761, 392] width 1523 height 784
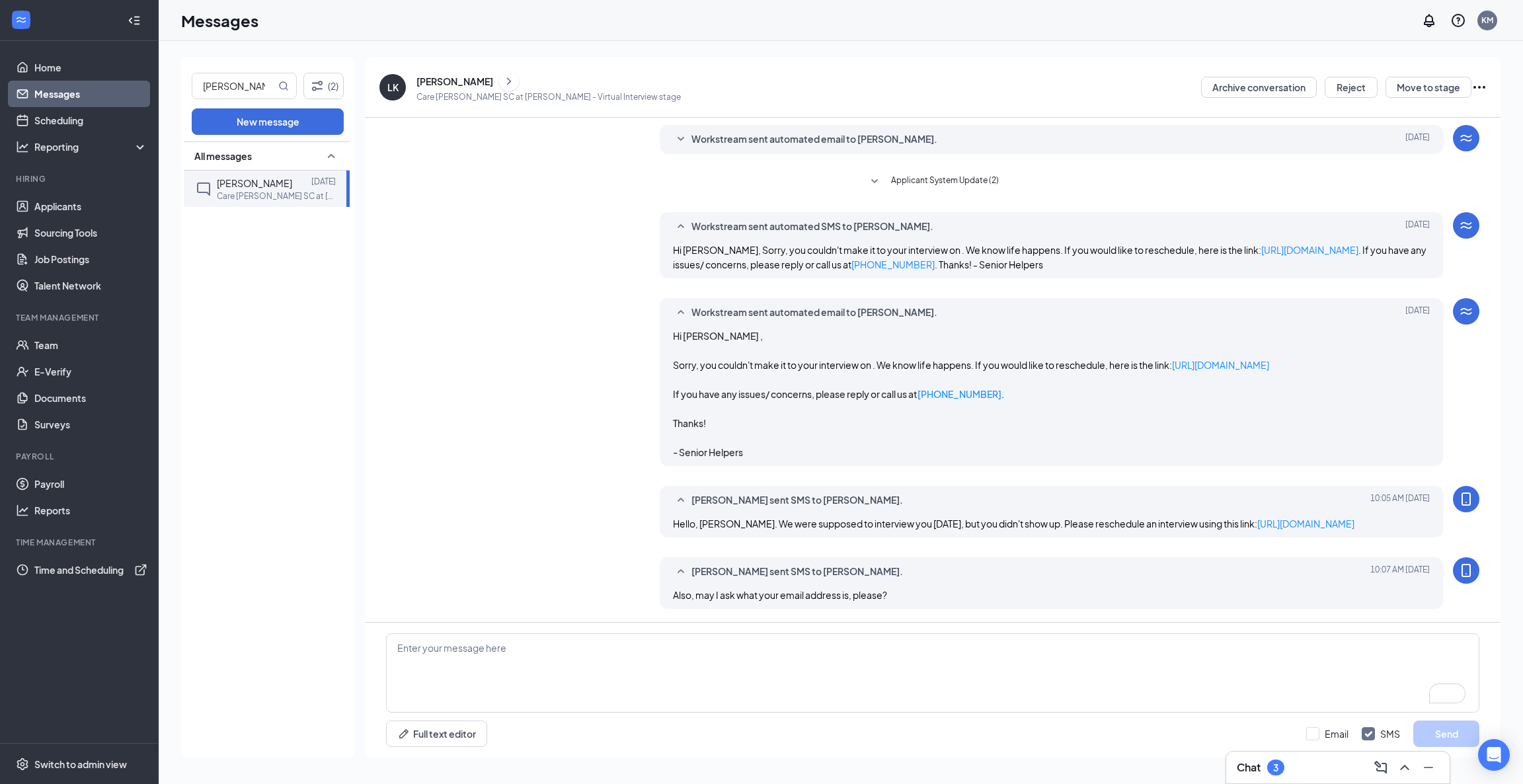
click at [485, 522] on div "[PERSON_NAME] sent SMS to [PERSON_NAME]. [DATE] 10:05 AM Hello, [PERSON_NAME]. …" at bounding box center [932, 515] width 1093 height 58
click at [582, 336] on div "Workstream sent automated email to [PERSON_NAME]. [DATE] Hi [PERSON_NAME] , Sor…" at bounding box center [932, 386] width 1093 height 175
click at [794, 610] on div "[PERSON_NAME] sent SMS to [PERSON_NAME]. [DATE] 10:07 AM Also, may I ask what y…" at bounding box center [932, 586] width 1093 height 58
click at [682, 657] on textarea "To enrich screen reader interactions, please activate Accessibility in Grammarl…" at bounding box center [932, 673] width 1093 height 79
click at [615, 575] on div "[PERSON_NAME] sent SMS to [PERSON_NAME]. [DATE] 10:07 AM Also, may I ask what y…" at bounding box center [932, 586] width 1093 height 58
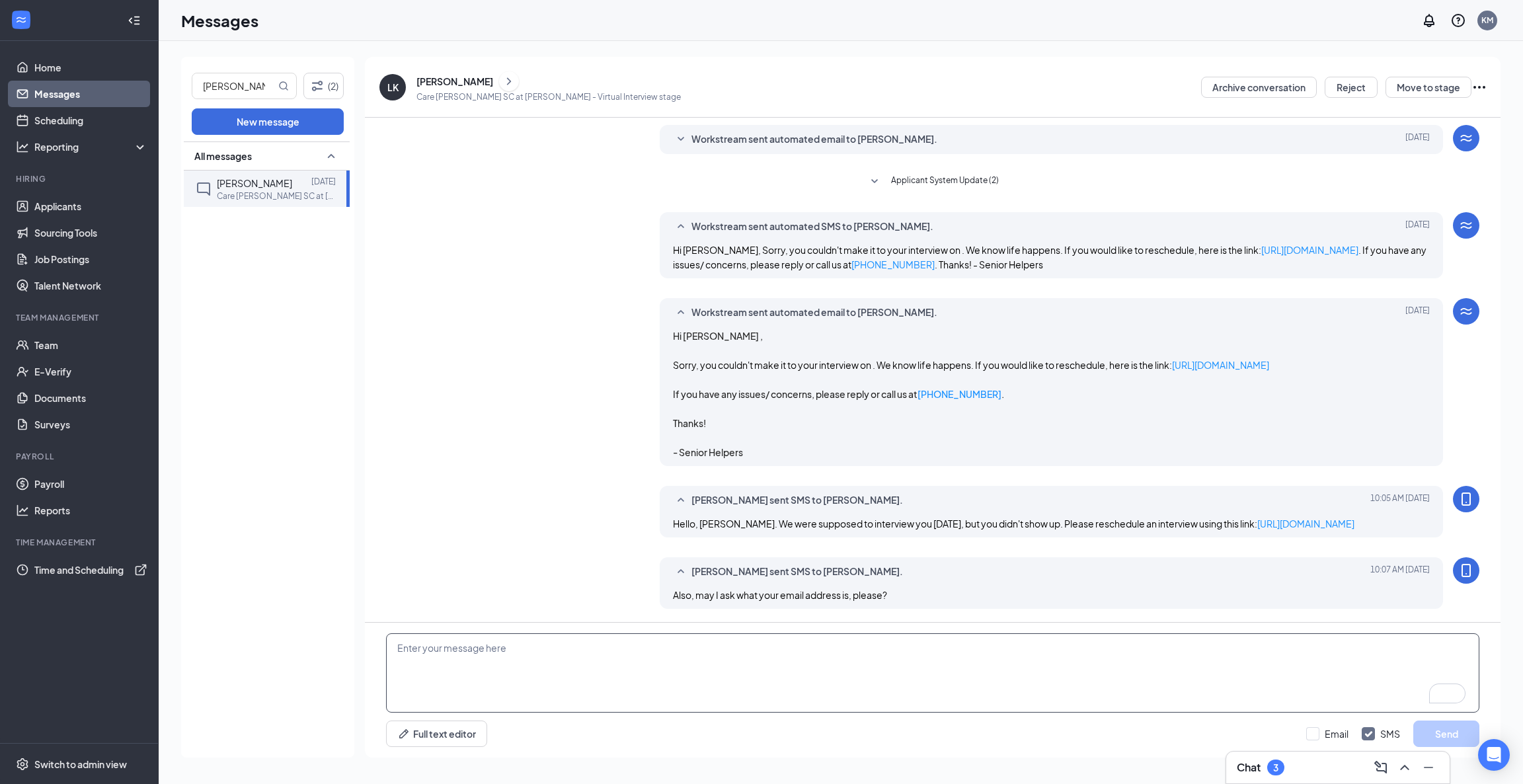
click at [524, 652] on textarea "To enrich screen reader interactions, please activate Accessibility in Grammarl…" at bounding box center [932, 673] width 1093 height 79
click at [433, 79] on div "[PERSON_NAME]" at bounding box center [455, 81] width 77 height 13
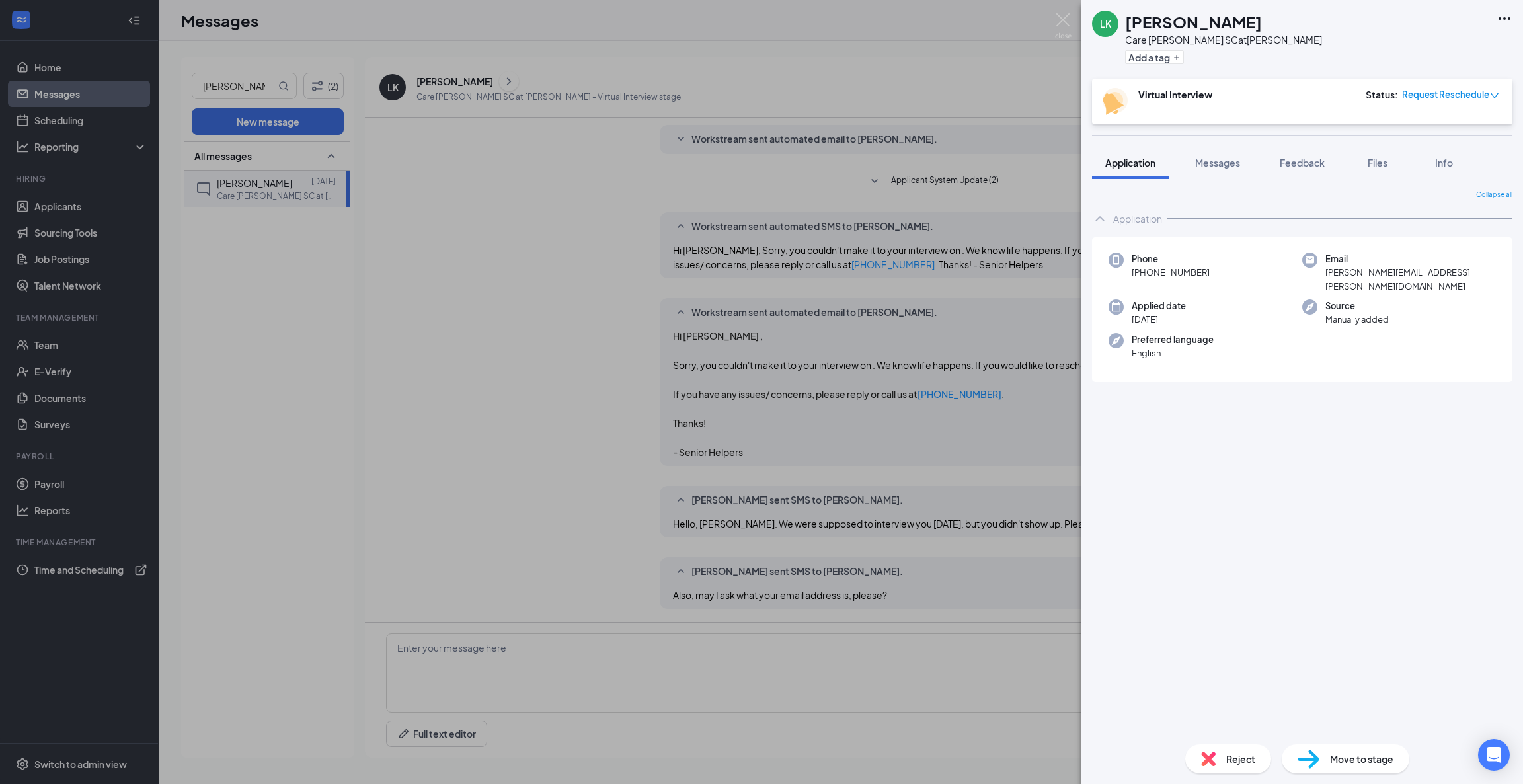
drag, startPoint x: 577, startPoint y: 464, endPoint x: 660, endPoint y: 337, distance: 151.7
click at [577, 464] on div "LK [PERSON_NAME] Care [PERSON_NAME] SC at [PERSON_NAME] Add a tag Virtual Inter…" at bounding box center [761, 392] width 1523 height 784
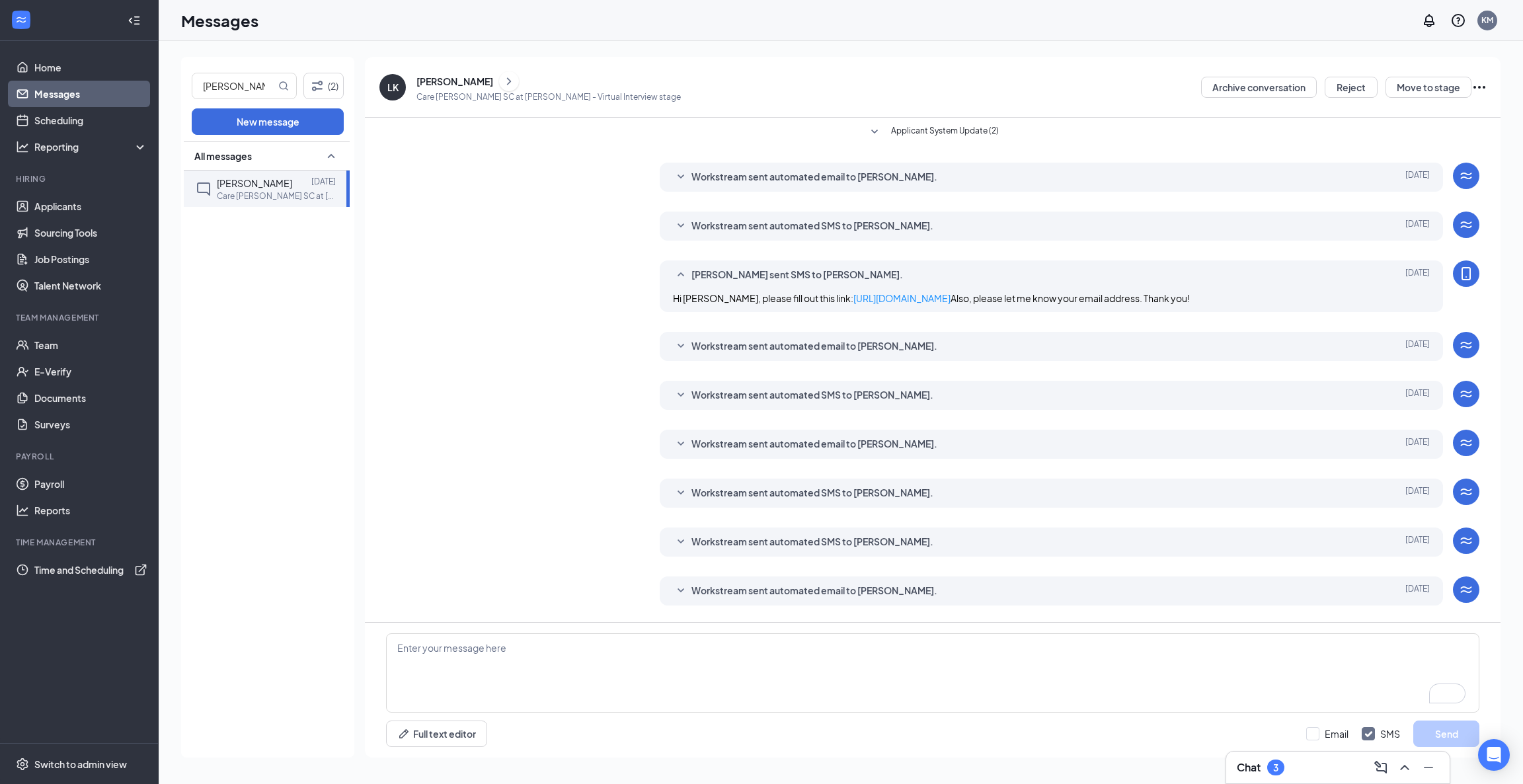
scroll to position [577, 0]
